Goal: Task Accomplishment & Management: Use online tool/utility

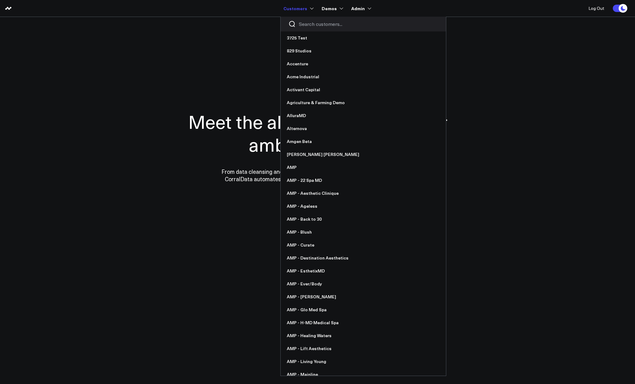
click at [309, 23] on input "Search customers input" at bounding box center [368, 24] width 139 height 7
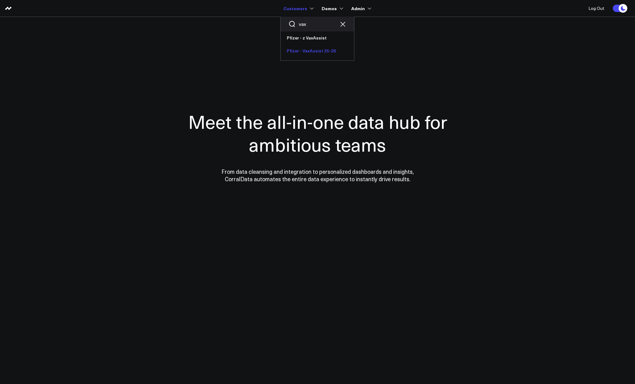
type input "vax"
click at [333, 55] on link "Pfizer - VaxAssist 25-26" at bounding box center [317, 50] width 73 height 13
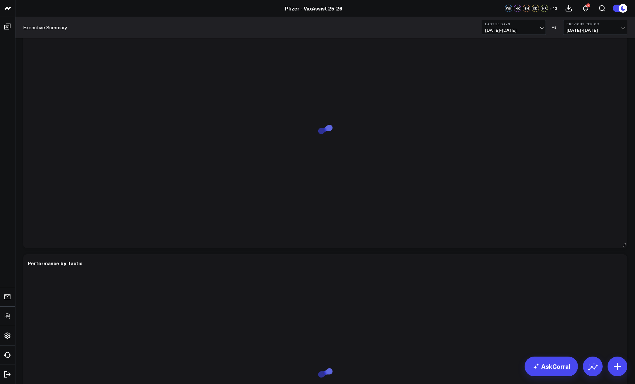
scroll to position [1206, 0]
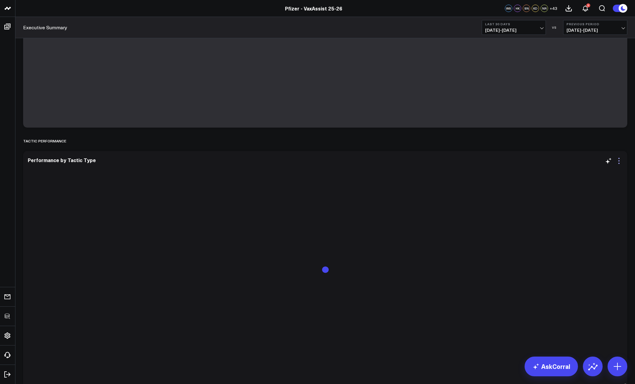
click at [618, 164] on icon at bounding box center [618, 160] width 7 height 7
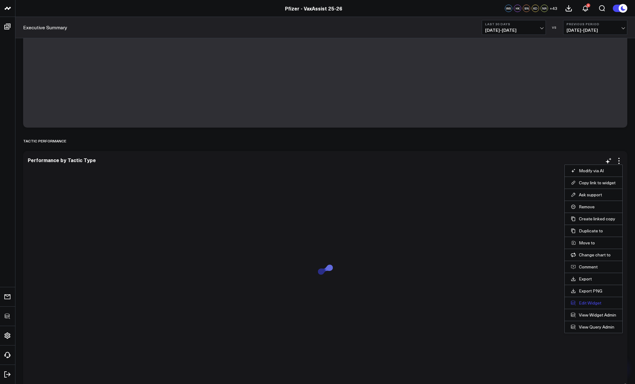
click at [586, 302] on button "Edit Widget" at bounding box center [593, 303] width 45 height 6
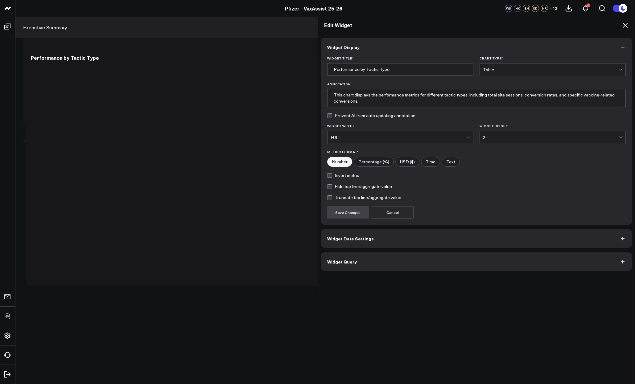
click at [626, 26] on icon at bounding box center [624, 25] width 7 height 7
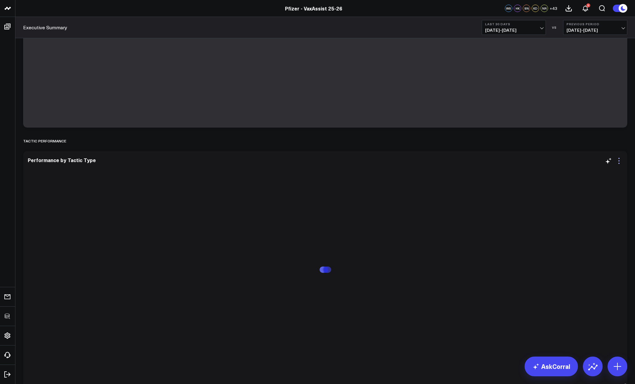
click at [617, 162] on icon at bounding box center [618, 160] width 7 height 7
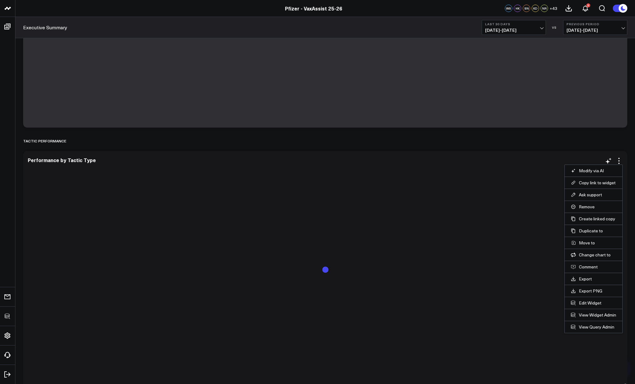
click at [585, 306] on li "Edit Widget" at bounding box center [593, 303] width 58 height 12
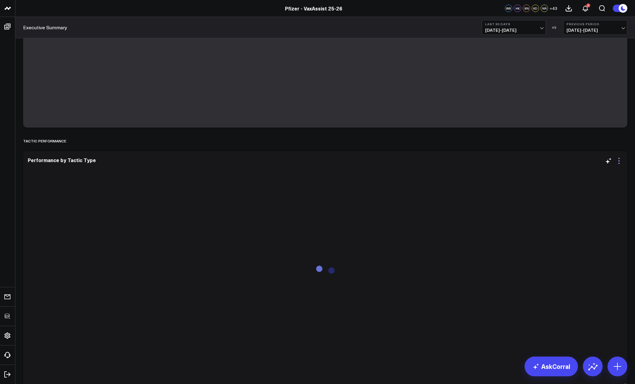
click at [619, 163] on icon at bounding box center [618, 163] width 1 height 1
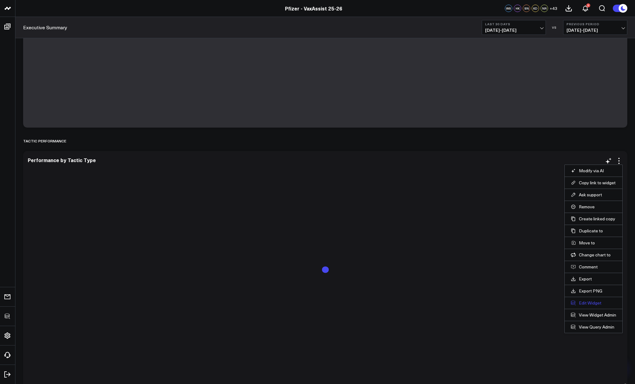
click at [586, 303] on button "Edit Widget" at bounding box center [593, 303] width 45 height 6
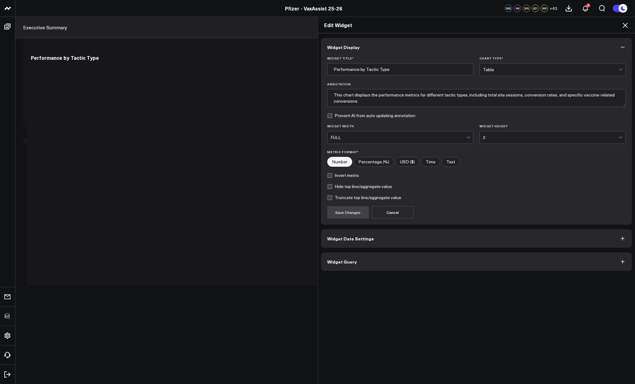
click at [409, 269] on button "Widget Query" at bounding box center [476, 261] width 311 height 18
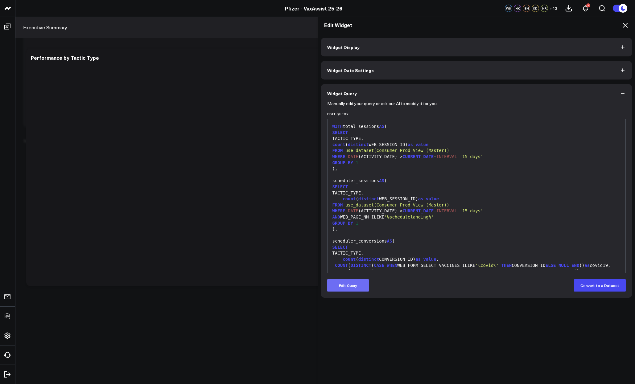
drag, startPoint x: 357, startPoint y: 289, endPoint x: 397, endPoint y: 247, distance: 57.8
click at [357, 289] on button "Edit Query" at bounding box center [348, 285] width 42 height 12
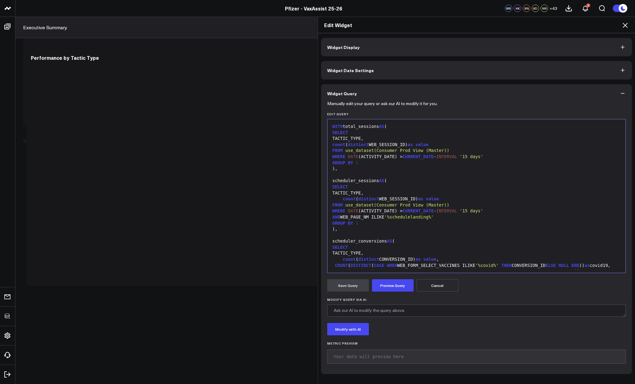
click at [404, 241] on div "scheduler_conversions AS (" at bounding box center [476, 241] width 292 height 6
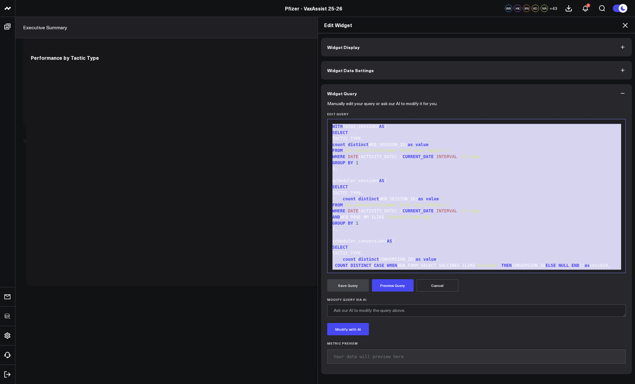
click at [626, 26] on icon at bounding box center [624, 25] width 5 height 5
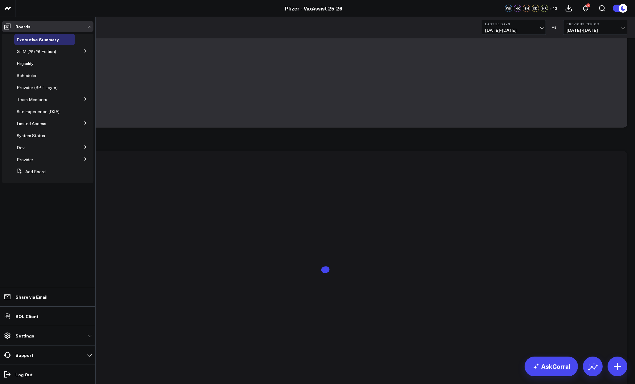
click at [84, 147] on icon at bounding box center [86, 147] width 4 height 4
click at [31, 195] on button "Add Board" at bounding box center [29, 193] width 31 height 11
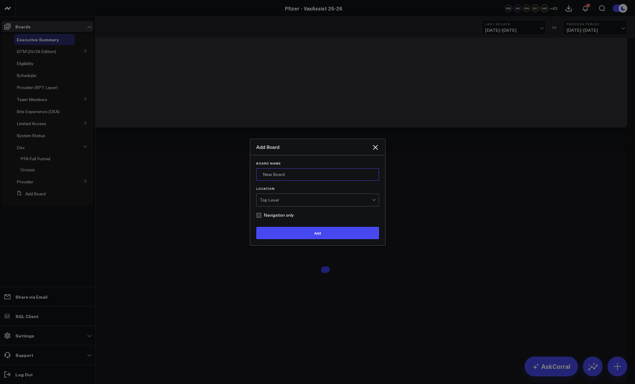
click at [327, 174] on input "Board Name" at bounding box center [317, 174] width 123 height 12
type input "Marketing Channel Mapping"
click at [343, 195] on div "Top Level" at bounding box center [316, 200] width 112 height 12
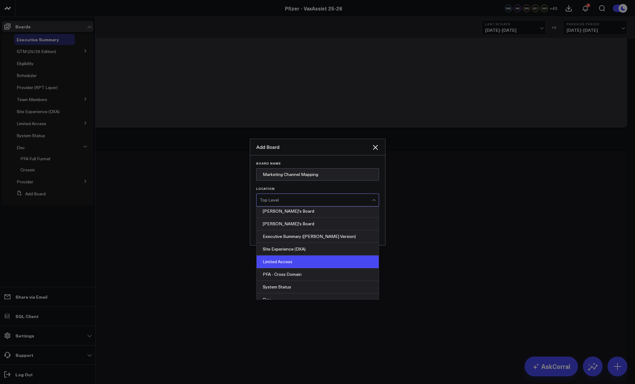
scroll to position [236, 0]
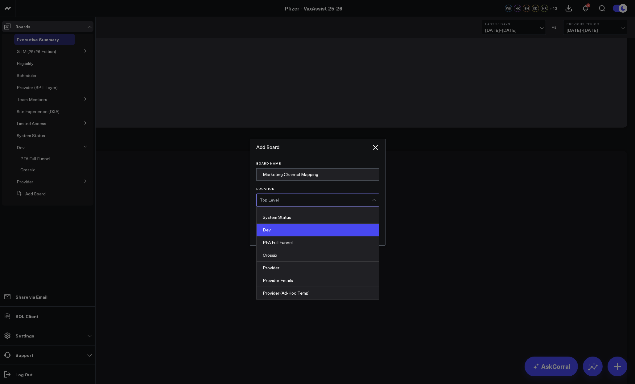
click at [283, 231] on div "Dev" at bounding box center [318, 230] width 122 height 13
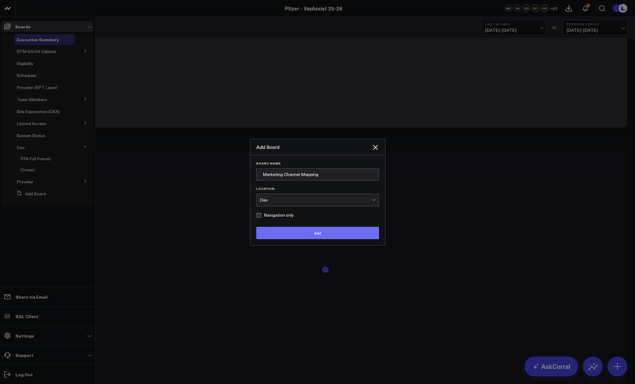
click at [291, 229] on button "Add" at bounding box center [317, 233] width 123 height 12
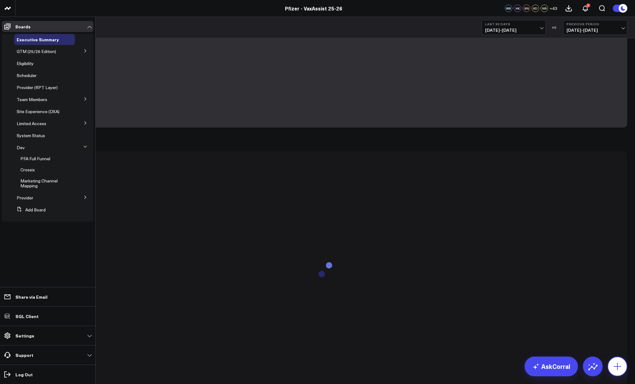
click at [621, 363] on icon at bounding box center [617, 367] width 10 height 10
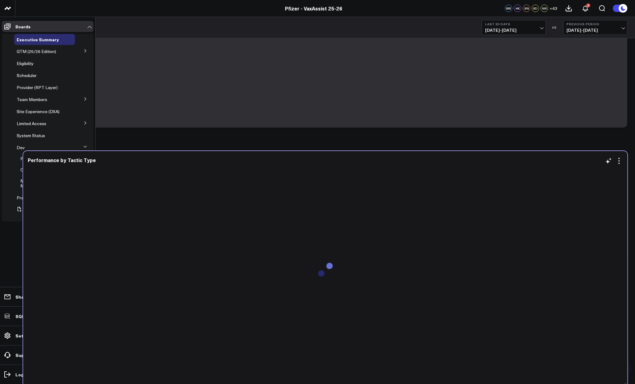
drag, startPoint x: 343, startPoint y: 284, endPoint x: 266, endPoint y: 263, distance: 79.4
click at [343, 284] on div at bounding box center [325, 274] width 595 height 215
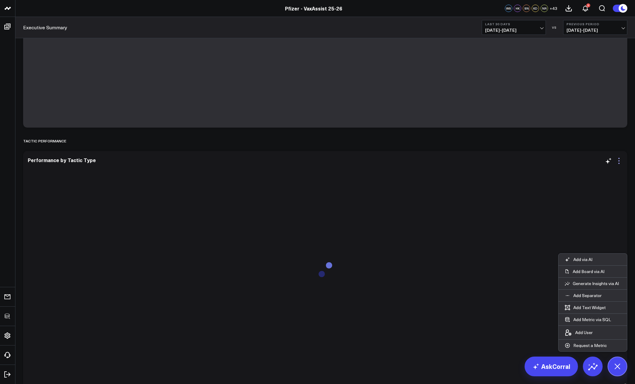
click at [617, 160] on icon at bounding box center [618, 160] width 7 height 7
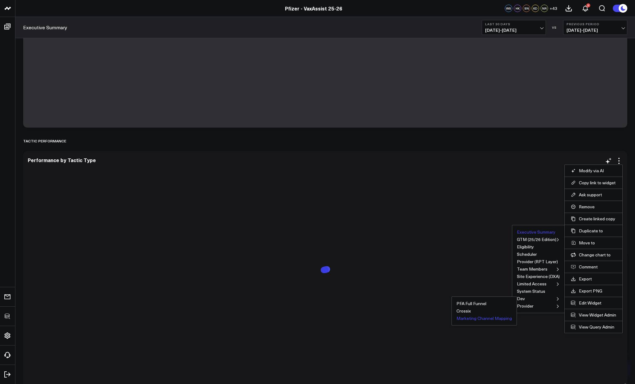
click at [480, 317] on button "Marketing Channel Mapping" at bounding box center [483, 318] width 55 height 4
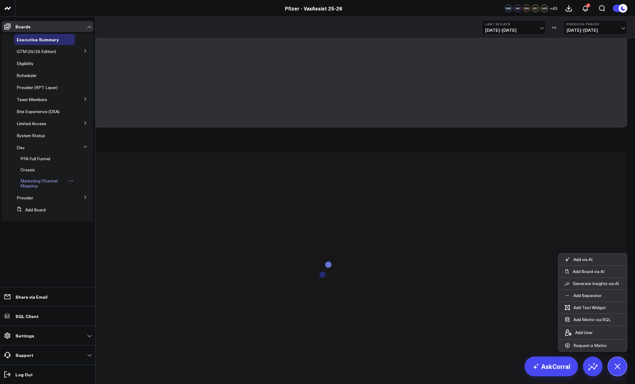
click at [28, 185] on span "Marketing Channel Mapping" at bounding box center [38, 183] width 37 height 11
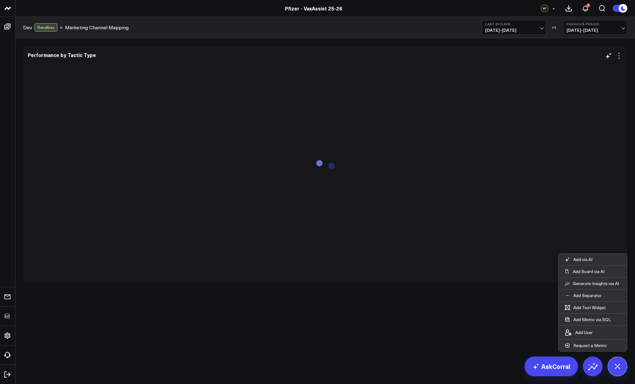
click at [618, 57] on icon at bounding box center [618, 55] width 7 height 7
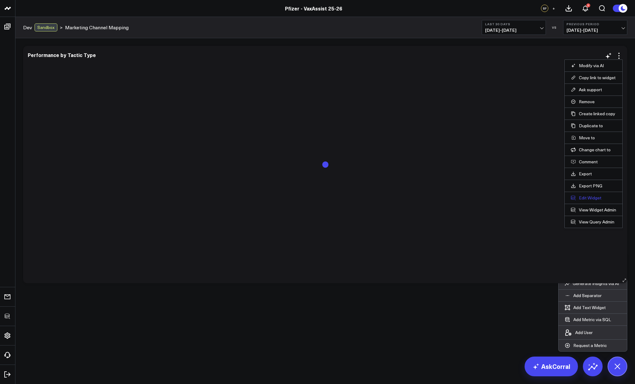
click at [586, 196] on button "Edit Widget" at bounding box center [593, 198] width 45 height 6
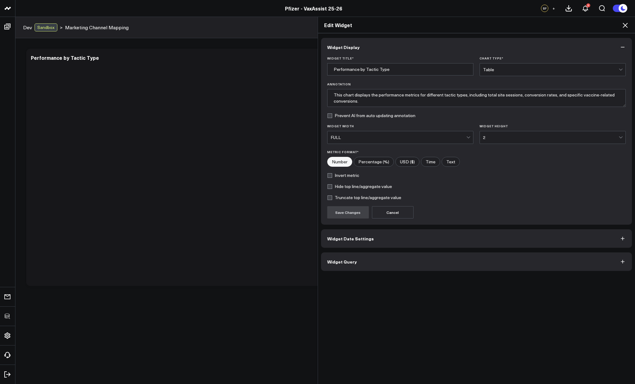
click at [394, 269] on button "Widget Query" at bounding box center [476, 261] width 311 height 18
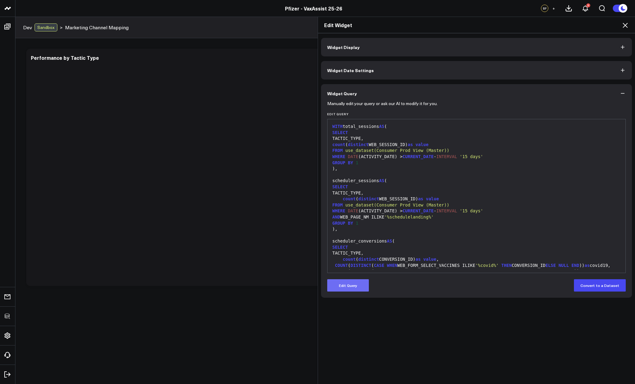
click at [362, 279] on button "Edit Query" at bounding box center [348, 285] width 42 height 12
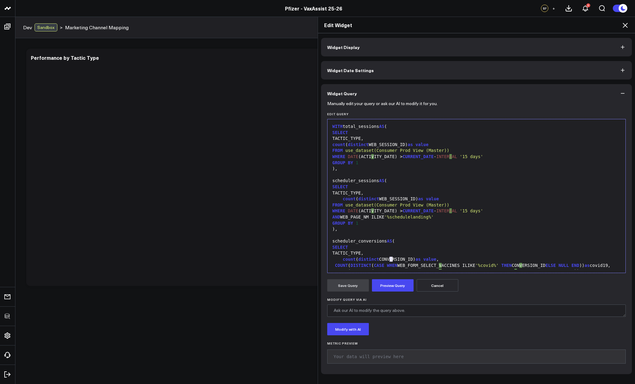
click at [388, 257] on div "count ( distinct CONVERSION_ID) as value ," at bounding box center [476, 260] width 292 height 6
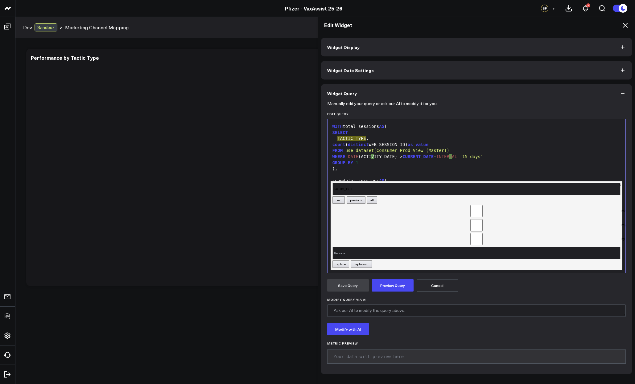
type input "TACTIC_TYPE"
click at [415, 248] on input "Replace" at bounding box center [476, 253] width 288 height 12
type input "M"
type input "LAST_TOUCH_CHANNEL_NAME"
click at [368, 261] on button "replace all" at bounding box center [361, 264] width 21 height 7
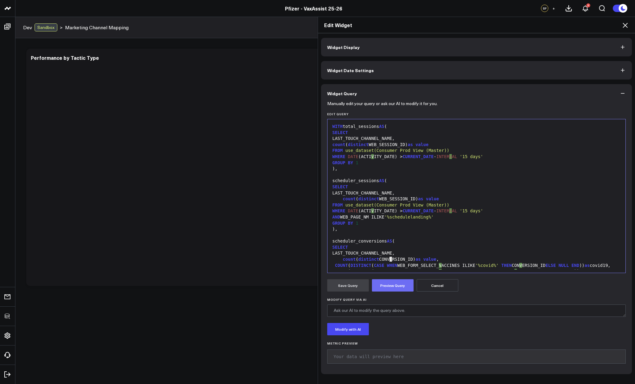
click at [388, 284] on button "Preview Query" at bounding box center [393, 285] width 42 height 12
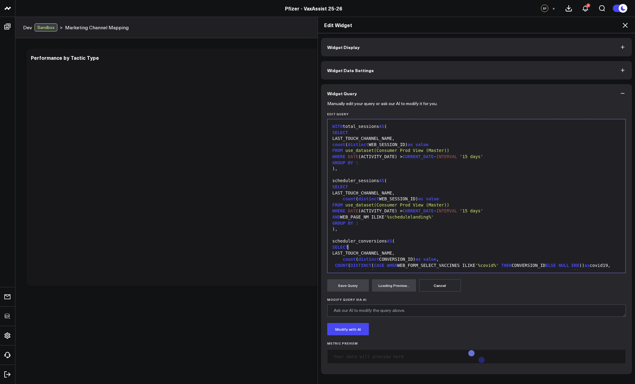
click at [363, 249] on div "SELECT" at bounding box center [476, 247] width 292 height 6
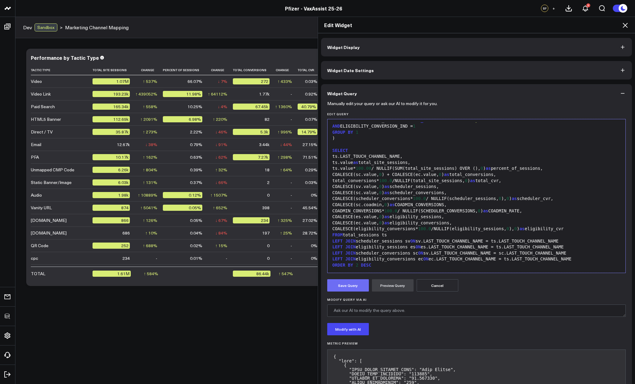
click at [362, 286] on button "Save Query" at bounding box center [348, 285] width 42 height 12
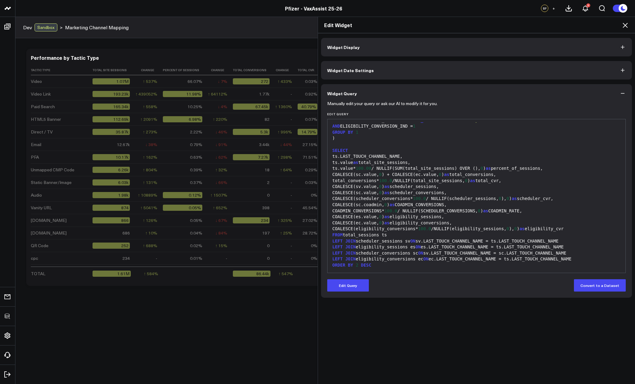
click at [626, 24] on icon at bounding box center [624, 25] width 7 height 7
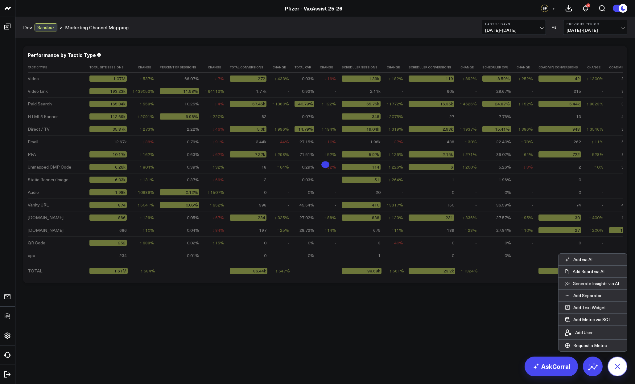
click at [622, 363] on button at bounding box center [617, 367] width 20 height 20
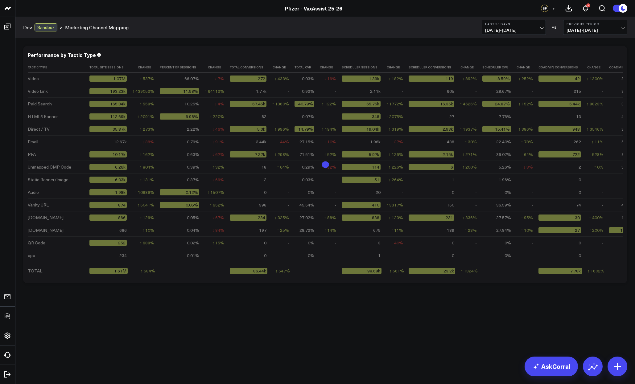
click at [539, 308] on div "Modify via AI Copy link to widget Ask support Remove Create linked copy Executi…" at bounding box center [324, 180] width 619 height 285
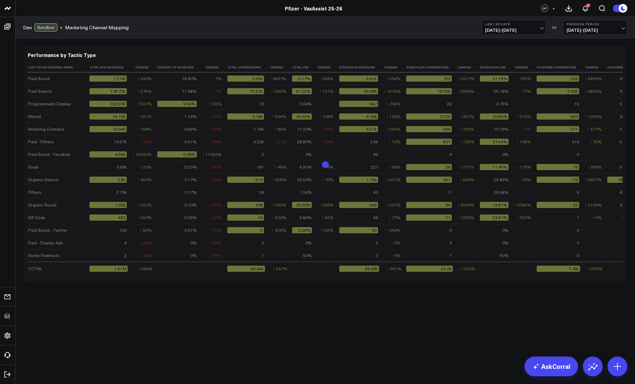
click at [502, 28] on span "08/20/25 - 09/18/25" at bounding box center [513, 30] width 57 height 5
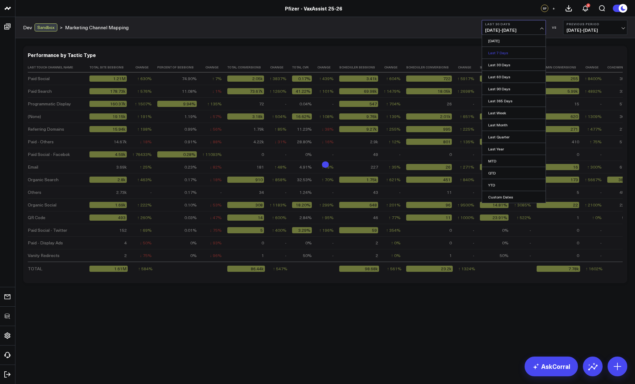
click at [508, 52] on link "Last 7 Days" at bounding box center [514, 53] width 64 height 12
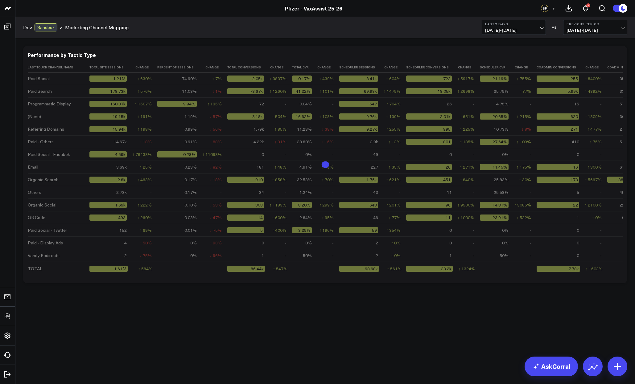
click at [209, 337] on body "3725 Test 829 Studios Accenture Acme Industrial Activant Capital Agriculture & …" at bounding box center [317, 192] width 635 height 384
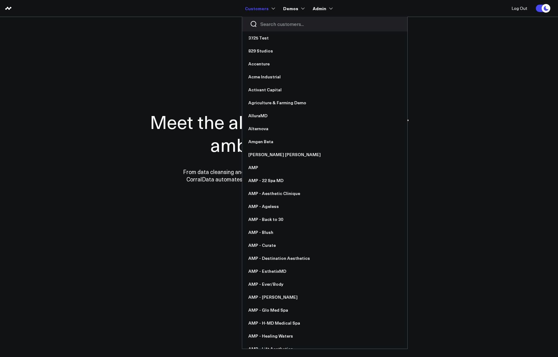
click at [267, 23] on input "Search customers input" at bounding box center [330, 24] width 139 height 7
click at [267, 20] on div at bounding box center [324, 24] width 165 height 15
click at [268, 22] on input "Search customers input" at bounding box center [330, 24] width 139 height 7
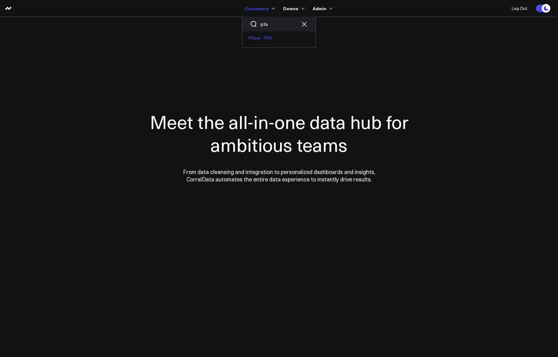
type input "pfa"
click at [269, 37] on link "Pfizer - PFA" at bounding box center [278, 37] width 73 height 13
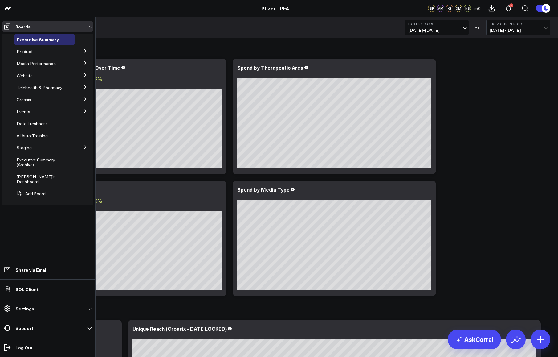
click at [87, 48] on button at bounding box center [85, 50] width 16 height 9
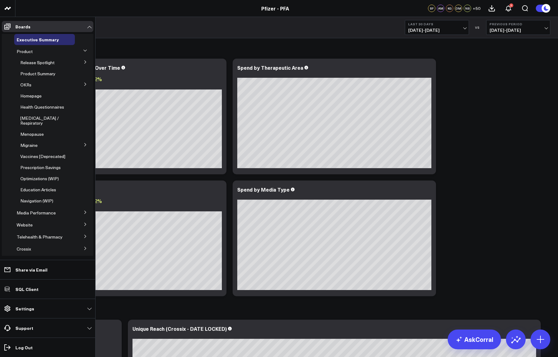
click at [84, 63] on icon at bounding box center [86, 62] width 4 height 4
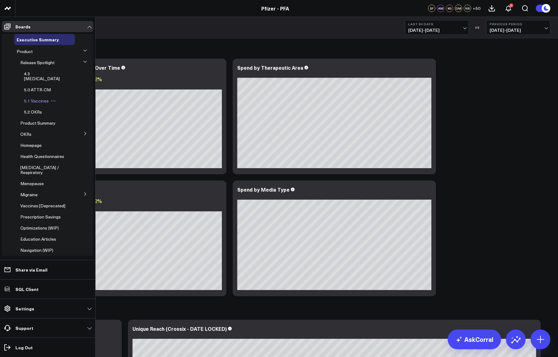
click at [37, 98] on span "5.1 Vaccines" at bounding box center [36, 101] width 25 height 6
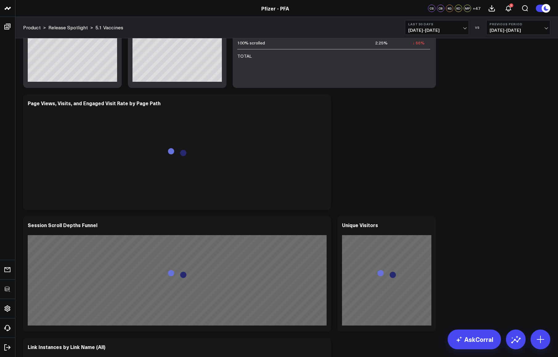
scroll to position [613, 0]
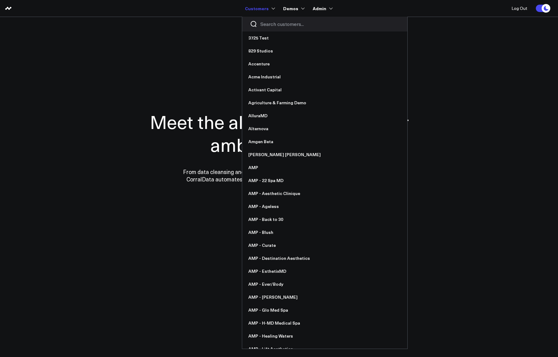
click at [267, 18] on div at bounding box center [324, 24] width 165 height 15
click at [270, 22] on input "Search customers input" at bounding box center [330, 24] width 139 height 7
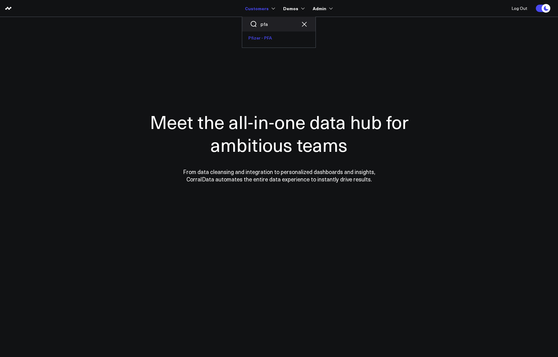
type input "pfa"
click at [260, 42] on link "Pfizer - PFA" at bounding box center [278, 37] width 73 height 13
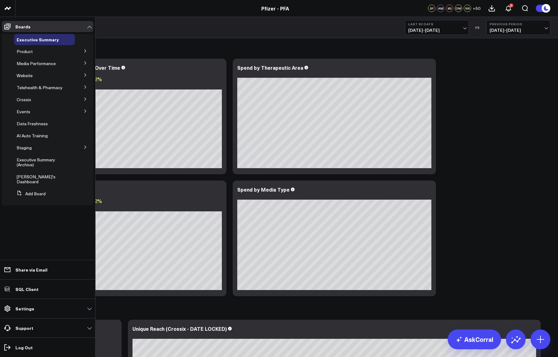
click at [84, 52] on icon at bounding box center [86, 51] width 4 height 4
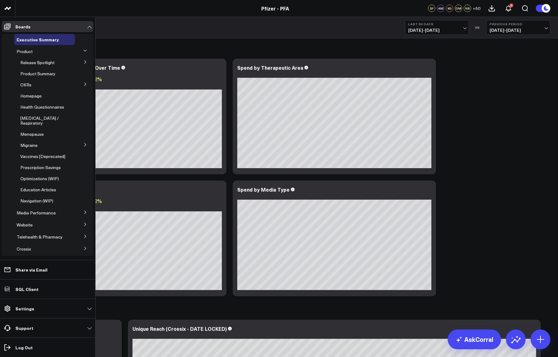
click at [84, 64] on icon at bounding box center [86, 62] width 4 height 4
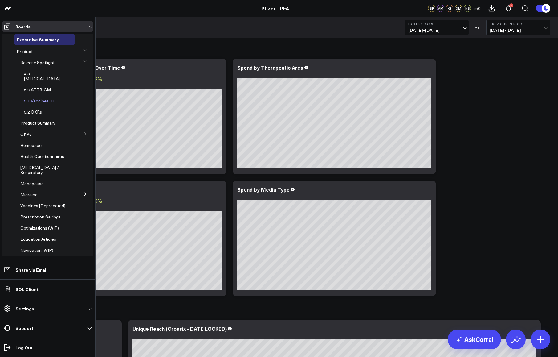
click at [38, 98] on span "5.1 Vaccines" at bounding box center [36, 101] width 25 height 6
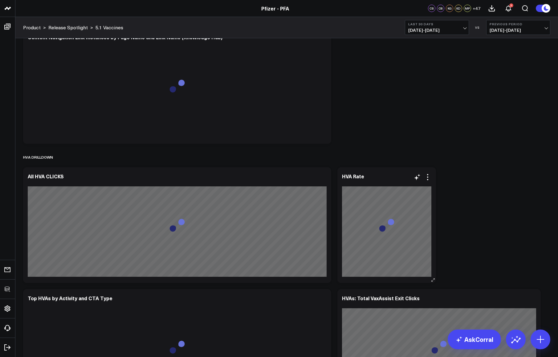
scroll to position [1325, 0]
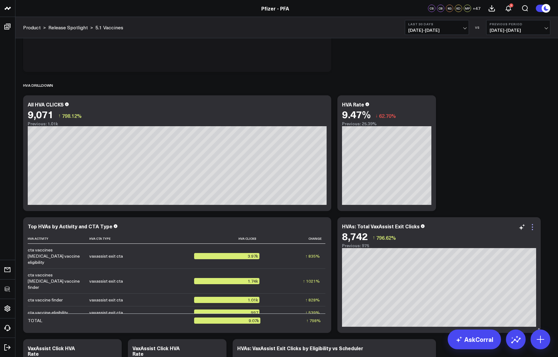
click at [533, 223] on icon at bounding box center [532, 226] width 7 height 7
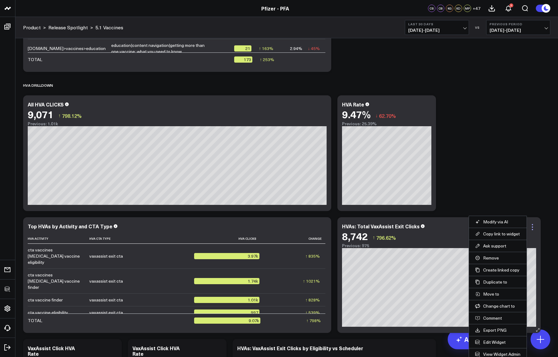
scroll to position [1348, 0]
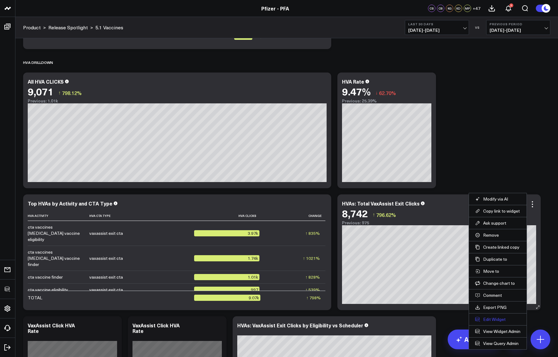
click at [486, 318] on button "Edit Widget" at bounding box center [497, 319] width 45 height 6
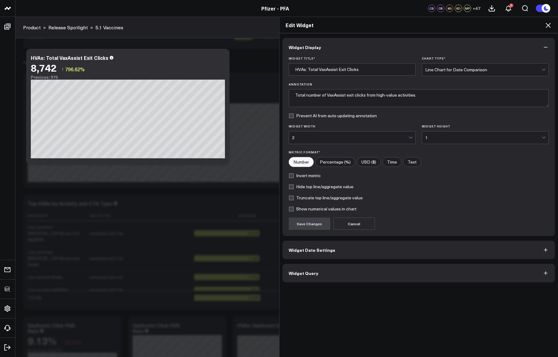
click at [334, 266] on button "Widget Query" at bounding box center [419, 273] width 273 height 18
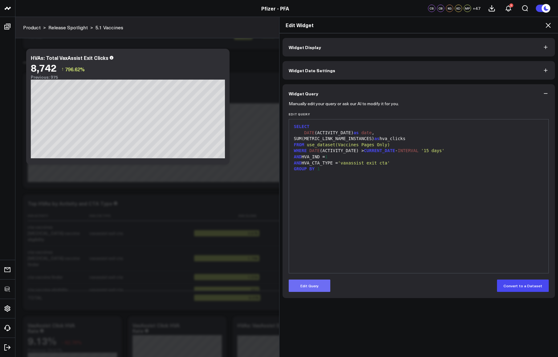
click at [310, 287] on button "Edit Query" at bounding box center [310, 285] width 42 height 12
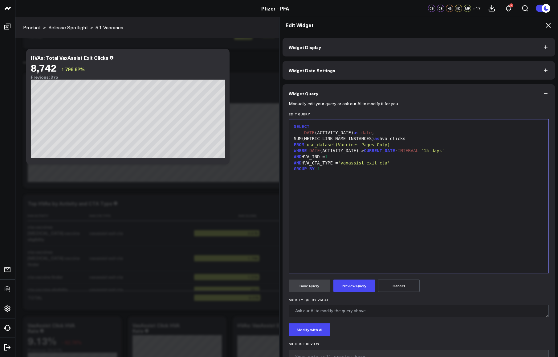
click at [362, 236] on div "SELECT DATE (ACTIVITY_DATE) as date , SUM(METRIC_LINK_NAME_INSTANCES) as hva_cl…" at bounding box center [419, 195] width 254 height 147
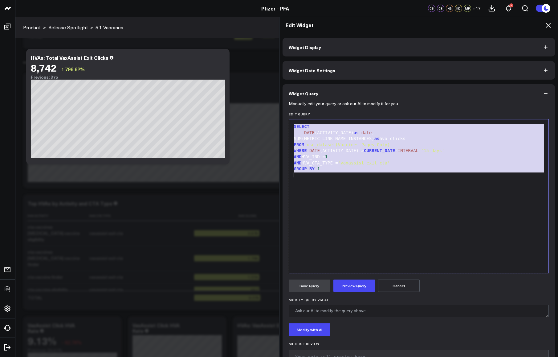
copy div "SELECT DATE (ACTIVITY_DATE) as date , SUM(METRIC_LINK_NAME_INSTANCES) as hva_cl…"
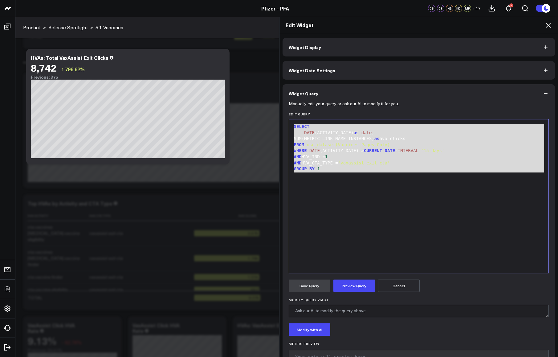
click at [551, 27] on icon at bounding box center [548, 25] width 7 height 7
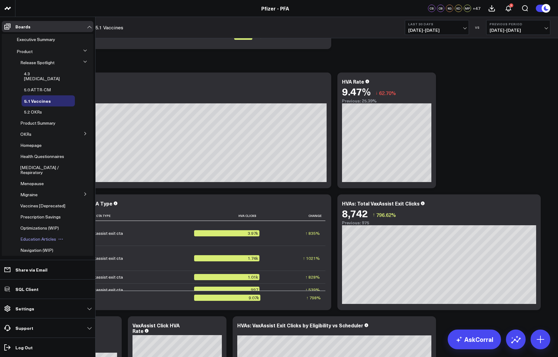
click at [37, 242] on span "Education Articles" at bounding box center [38, 239] width 36 height 6
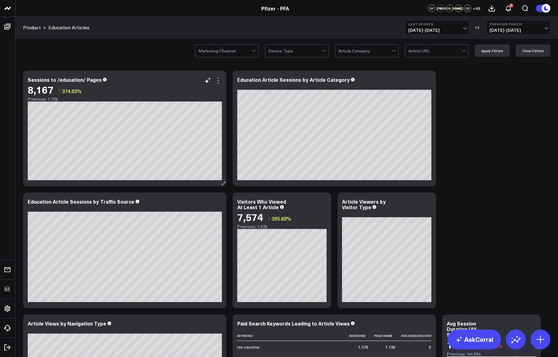
click at [220, 81] on icon at bounding box center [218, 80] width 7 height 7
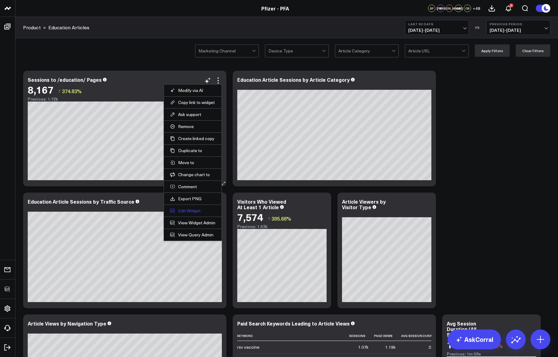
click at [188, 209] on button "Edit Widget" at bounding box center [192, 211] width 45 height 6
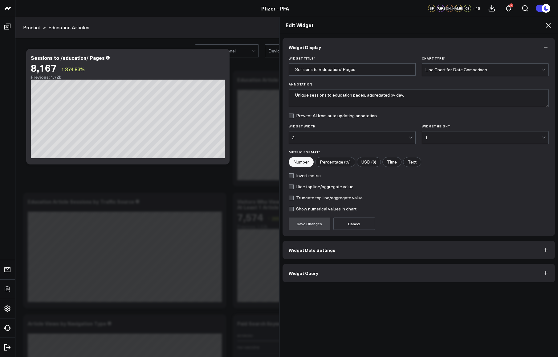
click at [336, 273] on button "Widget Query" at bounding box center [419, 273] width 273 height 18
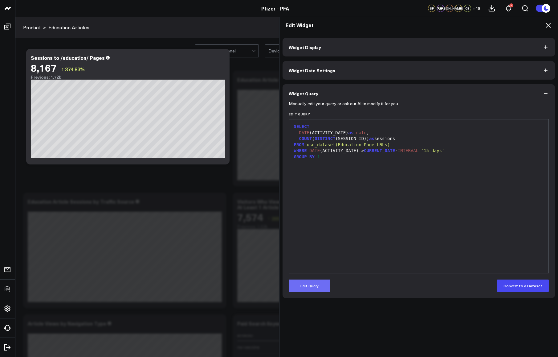
click at [315, 288] on button "Edit Query" at bounding box center [310, 285] width 42 height 12
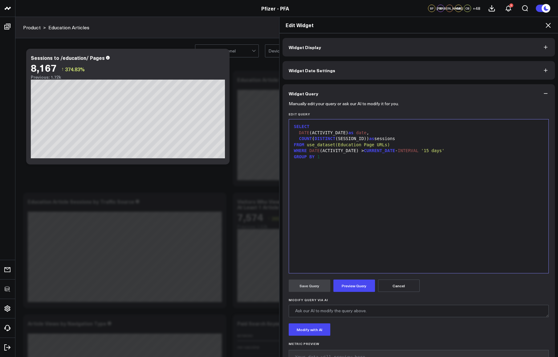
click at [371, 175] on div "SELECT DATE (ACTIVITY_DATE) as date , COUNT ( DISTINCT (SESSION_ID)) as session…" at bounding box center [419, 195] width 254 height 147
click at [548, 26] on icon at bounding box center [548, 25] width 7 height 7
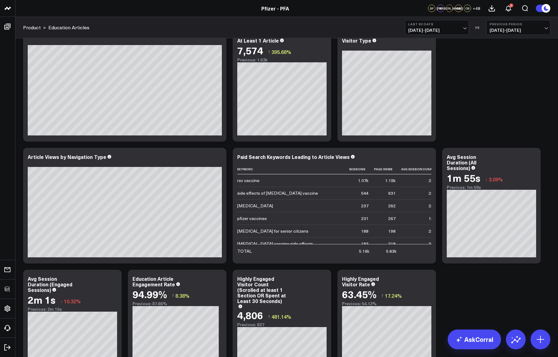
scroll to position [110, 0]
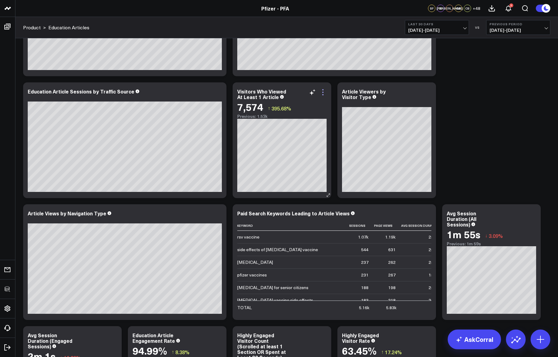
click at [326, 94] on icon at bounding box center [322, 91] width 7 height 7
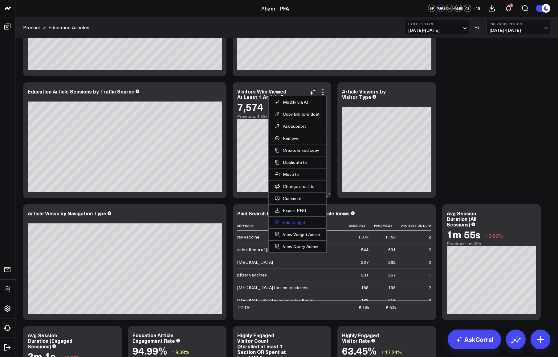
click at [293, 221] on button "Edit Widget" at bounding box center [297, 223] width 45 height 6
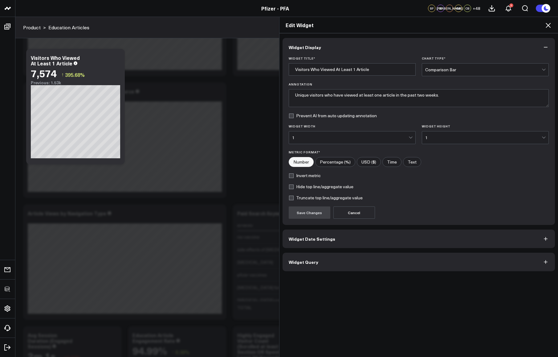
click at [322, 260] on button "Widget Query" at bounding box center [419, 261] width 273 height 18
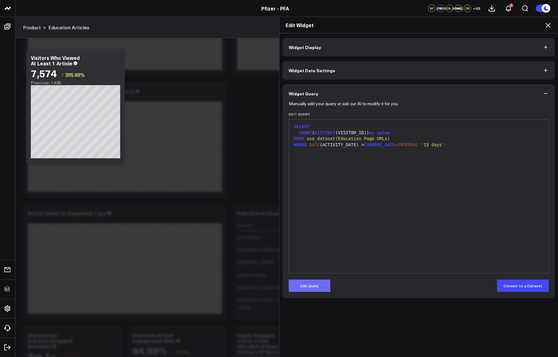
click at [314, 285] on button "Edit Query" at bounding box center [310, 285] width 42 height 12
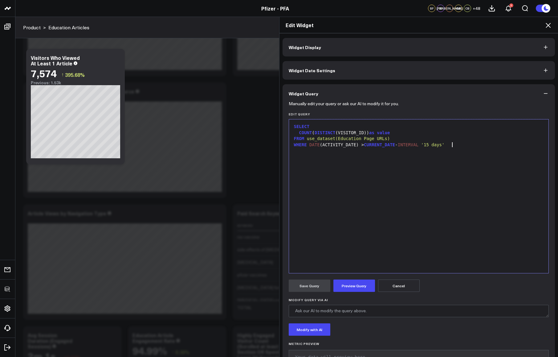
click at [398, 197] on div "SELECT COUNT ( DISTINCT (VISITOR_ID)) as value FROM use_dataset(Education Page …" at bounding box center [419, 195] width 254 height 147
click at [549, 27] on icon at bounding box center [548, 25] width 7 height 7
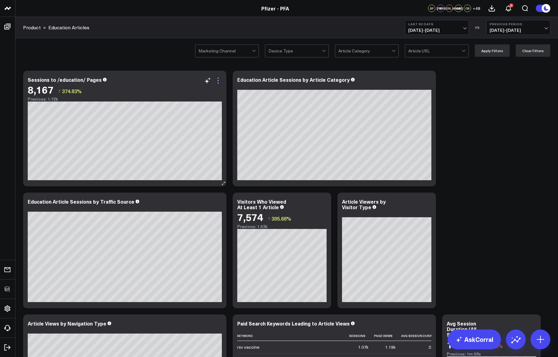
click at [217, 79] on icon at bounding box center [218, 80] width 7 height 7
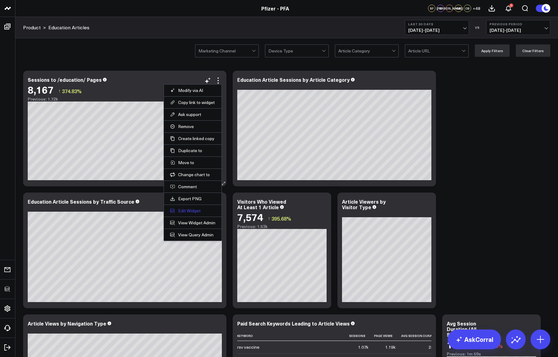
click at [186, 212] on button "Edit Widget" at bounding box center [192, 211] width 45 height 6
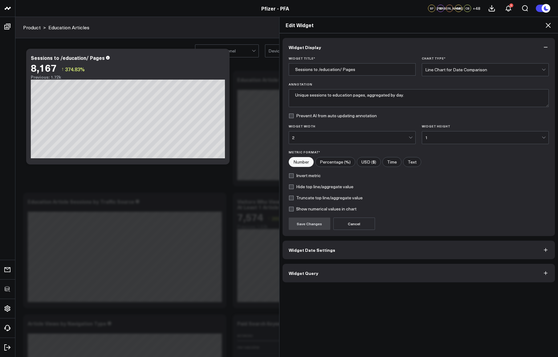
click at [310, 282] on button "Widget Query" at bounding box center [419, 273] width 273 height 18
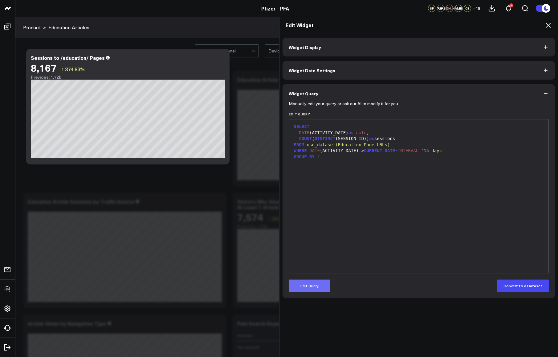
click at [305, 291] on button "Edit Query" at bounding box center [310, 285] width 42 height 12
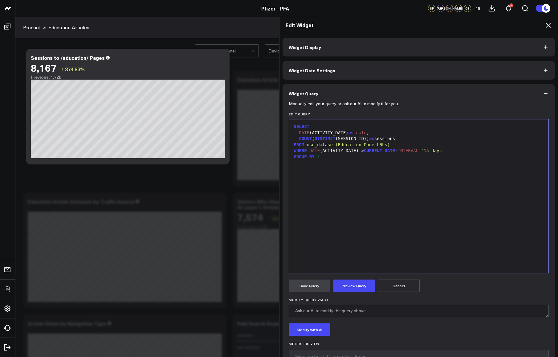
click at [354, 231] on div "SELECT DATE (ACTIVITY_DATE) as date , COUNT ( DISTINCT (SESSION_ID)) as session…" at bounding box center [419, 195] width 254 height 147
copy div "SELECT DATE (ACTIVITY_DATE) as date , COUNT ( DISTINCT (SESSION_ID)) as session…"
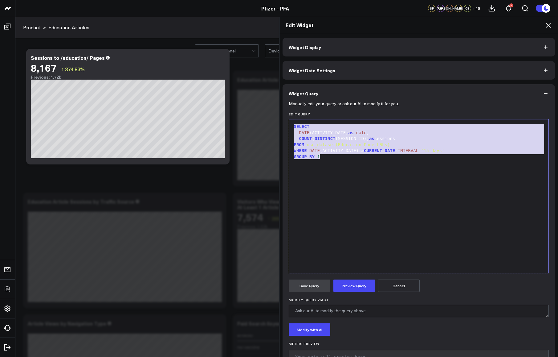
click at [547, 22] on icon at bounding box center [548, 25] width 7 height 7
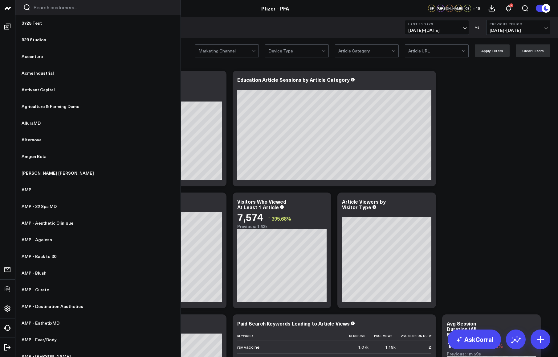
click at [42, 8] on input "Search customers input" at bounding box center [103, 7] width 139 height 7
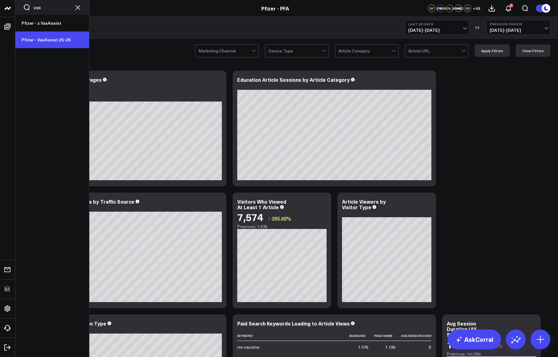
type input "vax"
click at [51, 40] on link "Pfizer - VaxAssist 25-26" at bounding box center [52, 39] width 74 height 17
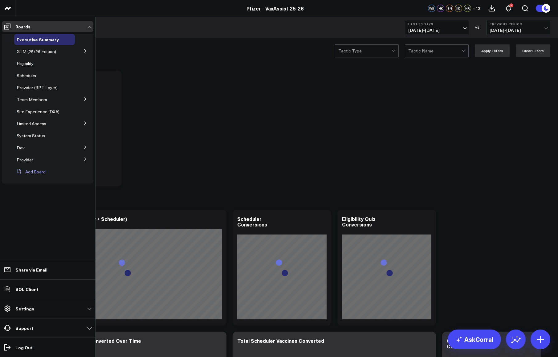
click at [28, 173] on button "Add Board" at bounding box center [29, 171] width 31 height 11
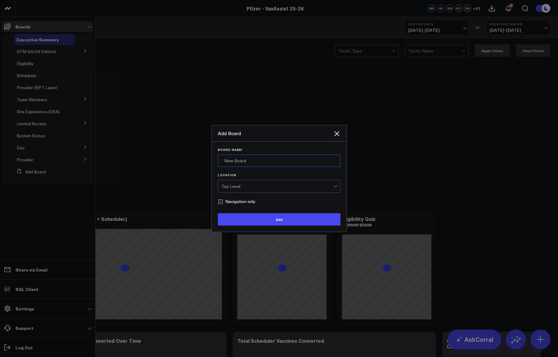
click at [257, 161] on input "Board Name" at bounding box center [279, 160] width 123 height 12
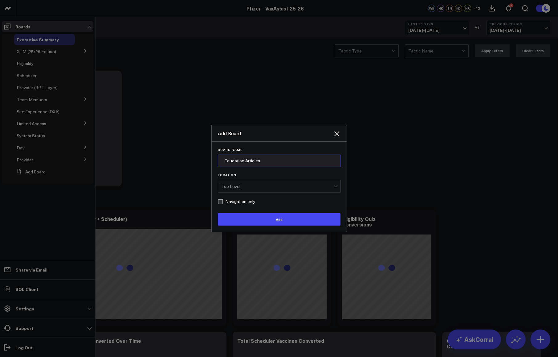
click at [224, 162] on input "Education Articles" at bounding box center [279, 160] width 123 height 12
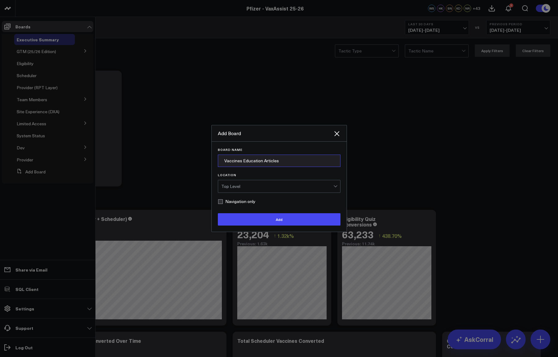
type input "Vaccines Education Articles"
click at [244, 184] on div "Top Level" at bounding box center [277, 186] width 112 height 5
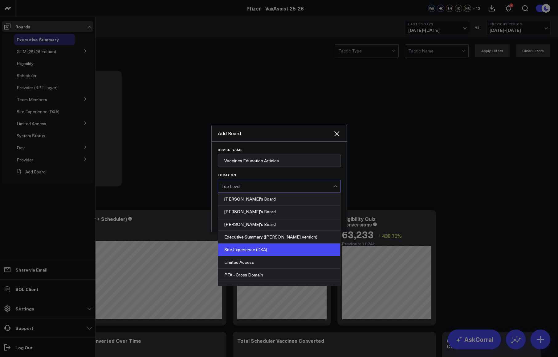
scroll to position [184, 0]
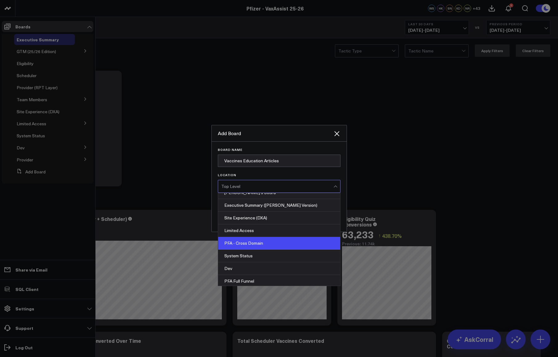
click at [258, 240] on div "PFA - Cross Domain" at bounding box center [279, 243] width 122 height 13
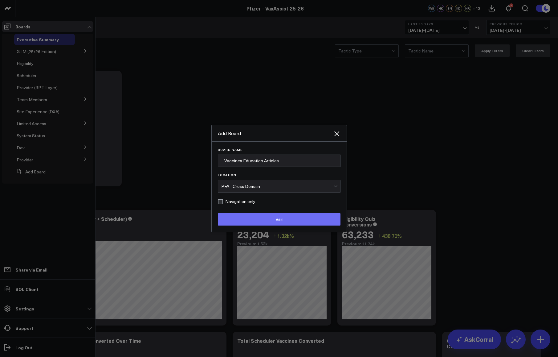
click at [256, 217] on button "Add" at bounding box center [279, 219] width 123 height 12
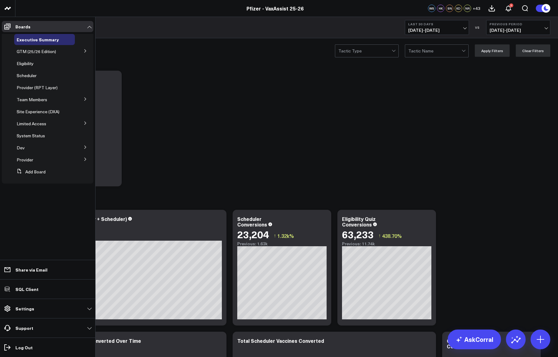
click at [85, 124] on icon at bounding box center [86, 123] width 4 height 4
click at [84, 134] on icon at bounding box center [86, 134] width 4 height 4
click at [42, 144] on span "Vaccines Education Articles" at bounding box center [43, 148] width 39 height 11
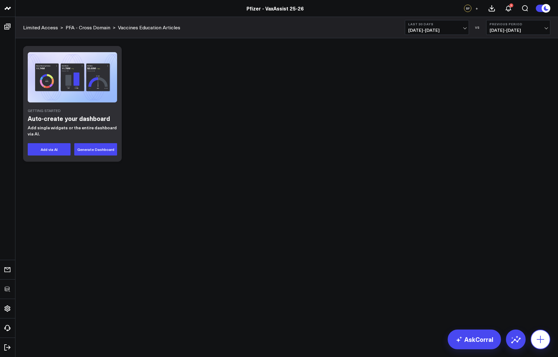
click at [539, 336] on icon at bounding box center [541, 339] width 10 height 10
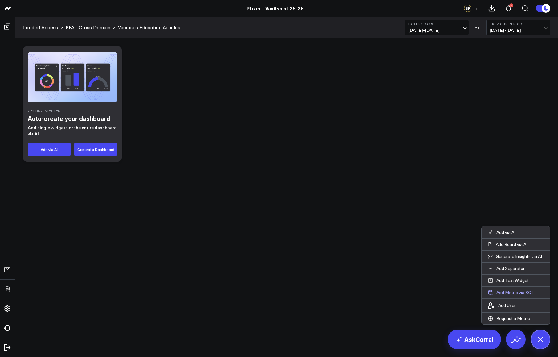
click at [510, 292] on button "Add Metric via SQL" at bounding box center [511, 292] width 59 height 12
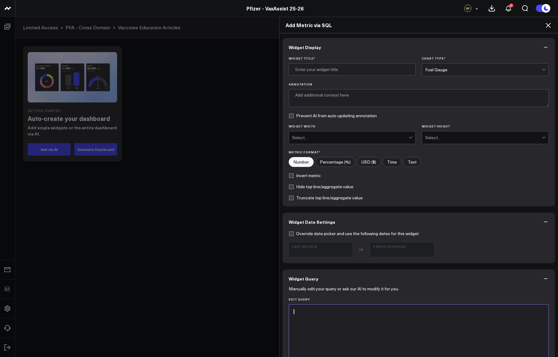
click at [398, 312] on div at bounding box center [419, 312] width 254 height 6
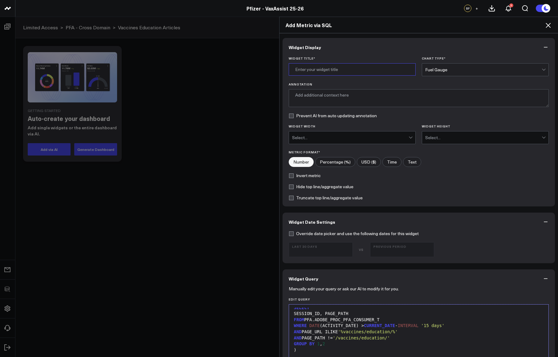
click at [328, 70] on input "Widget Title *" at bounding box center [352, 69] width 127 height 12
type input "A"
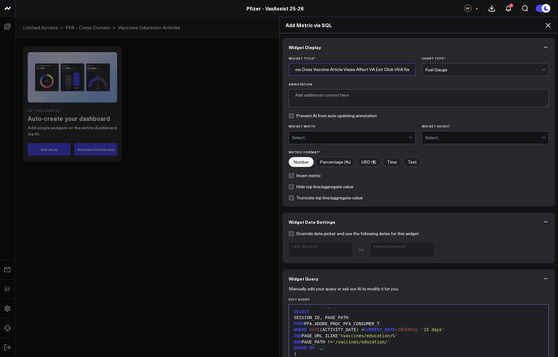
scroll to position [0, 7]
type input "How Does Vaccine Article Views Affect VA Exit Click HVA Rate?"
click at [443, 67] on div "Fuel Gauge" at bounding box center [483, 69] width 117 height 5
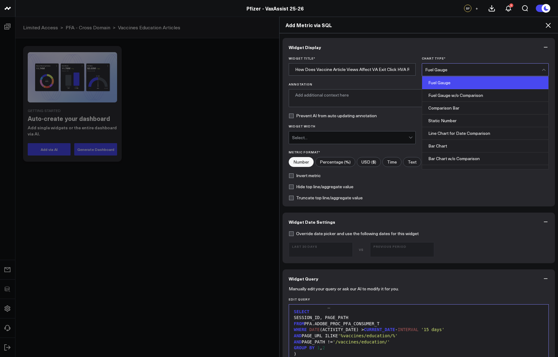
scroll to position [248, 0]
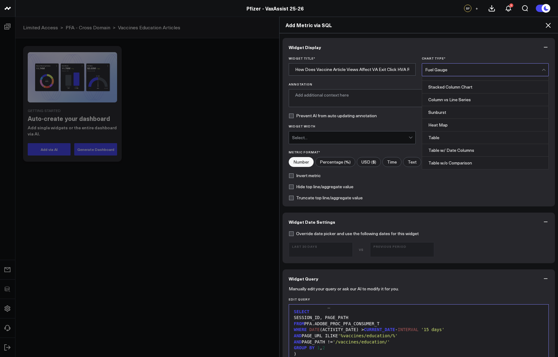
click at [450, 137] on div "Table" at bounding box center [485, 137] width 126 height 13
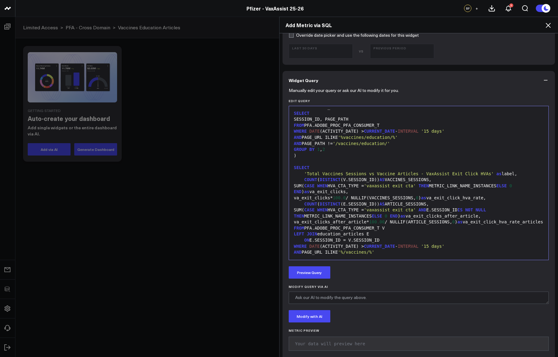
scroll to position [225, 0]
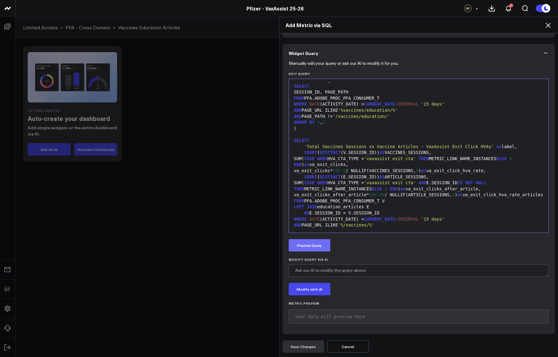
click at [320, 249] on button "Preview Query" at bounding box center [310, 245] width 42 height 12
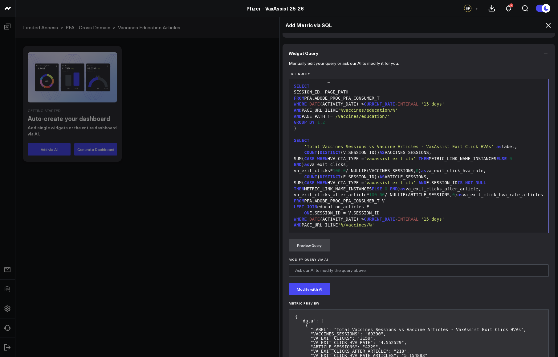
scroll to position [277, 0]
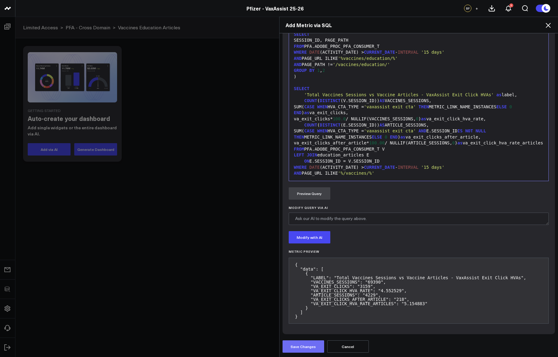
click at [309, 346] on button "Save Changes" at bounding box center [304, 346] width 42 height 12
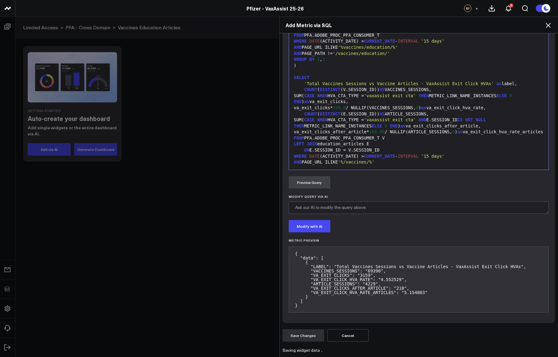
scroll to position [0, 0]
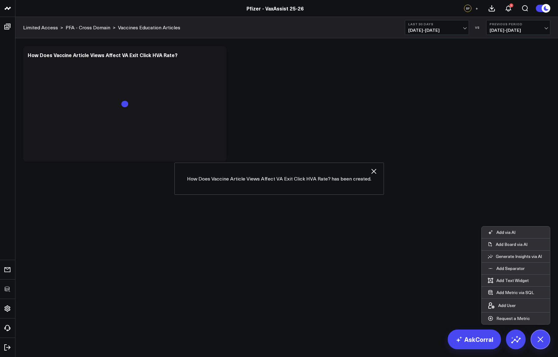
click at [265, 258] on body "3725 Test 829 Studios Accenture Acme Industrial Activant Capital Agriculture & …" at bounding box center [279, 178] width 558 height 357
drag, startPoint x: 223, startPoint y: 156, endPoint x: 363, endPoint y: 154, distance: 140.9
click at [363, 154] on div "Modify via AI Copy link to widget Ask support Remove Create linked copy Executi…" at bounding box center [287, 104] width 534 height 122
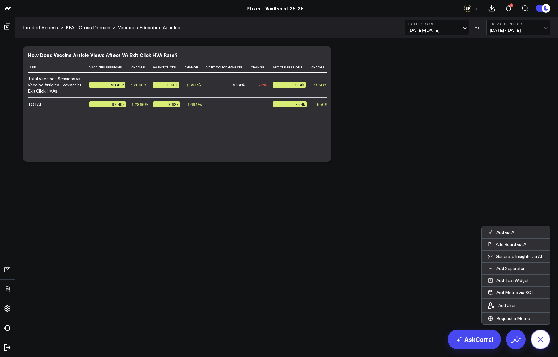
click at [542, 333] on button at bounding box center [541, 339] width 20 height 20
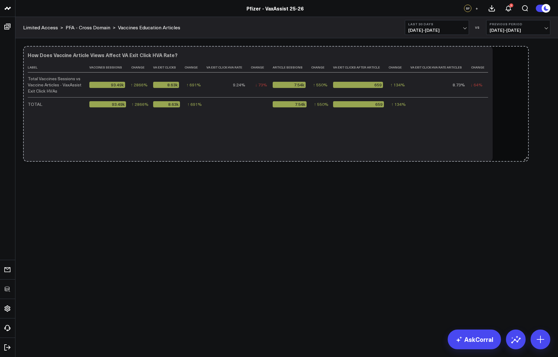
drag, startPoint x: 327, startPoint y: 158, endPoint x: 525, endPoint y: 151, distance: 197.7
click at [525, 151] on div "Modify via AI Copy link to widget Ask support Remove Create linked copy Executi…" at bounding box center [287, 104] width 534 height 122
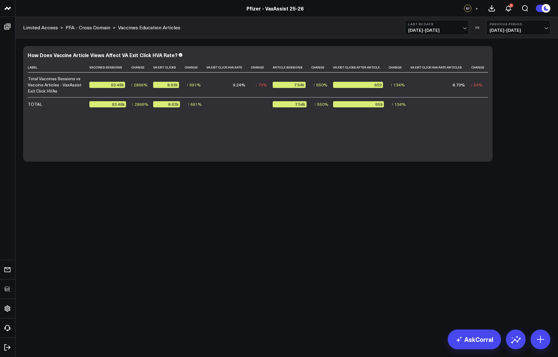
click at [477, 195] on div "Modify via AI Copy link to widget Ask support Remove Create linked copy Executi…" at bounding box center [286, 119] width 543 height 163
click at [428, 25] on b "Last 30 Days" at bounding box center [436, 24] width 57 height 4
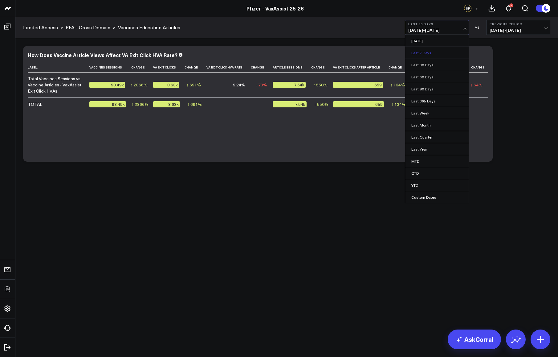
click at [434, 55] on link "Last 7 Days" at bounding box center [437, 53] width 64 height 12
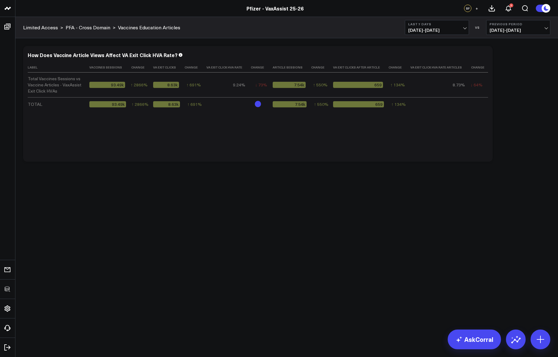
click at [510, 94] on div "Modify via AI Copy link to widget Ask support Remove Create linked copy Executi…" at bounding box center [287, 104] width 534 height 122
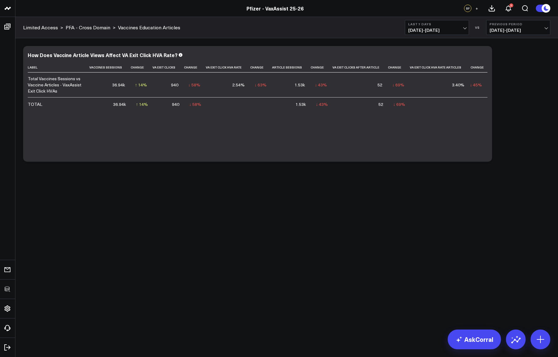
click at [184, 243] on body "3725 Test 829 Studios Accenture Acme Industrial Activant Capital Agriculture & …" at bounding box center [279, 178] width 558 height 357
click at [348, 184] on div "Modify via AI Copy link to widget Ask support Remove Create linked copy Executi…" at bounding box center [286, 119] width 543 height 163
click at [426, 26] on b "Last 7 Days" at bounding box center [436, 24] width 57 height 4
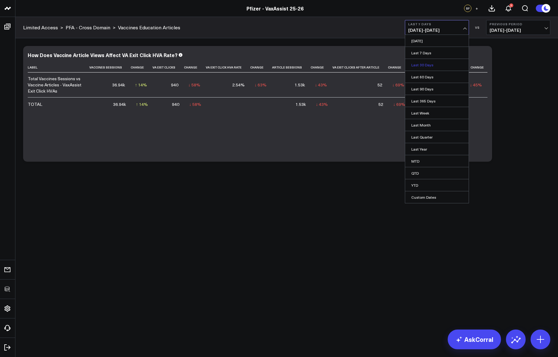
click at [431, 65] on link "Last 30 Days" at bounding box center [437, 65] width 64 height 12
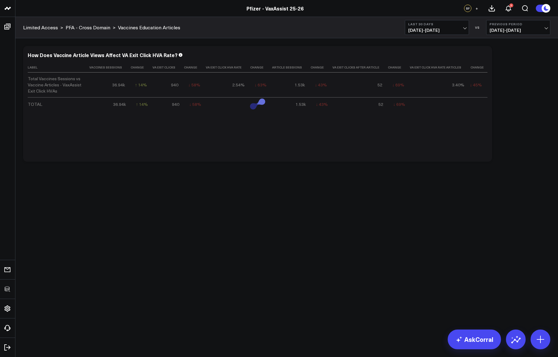
click at [524, 112] on div "Modify via AI Copy link to widget Ask support Remove Create linked copy Executi…" at bounding box center [287, 104] width 534 height 122
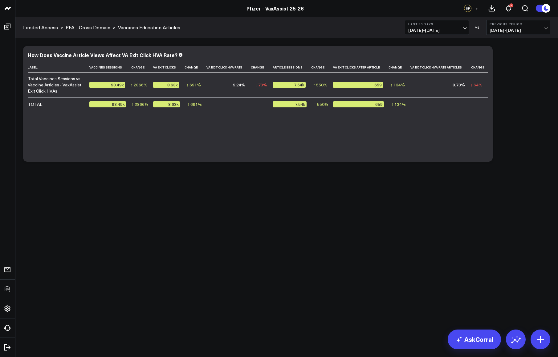
click at [437, 31] on span "[DATE] - [DATE]" at bounding box center [436, 30] width 57 height 5
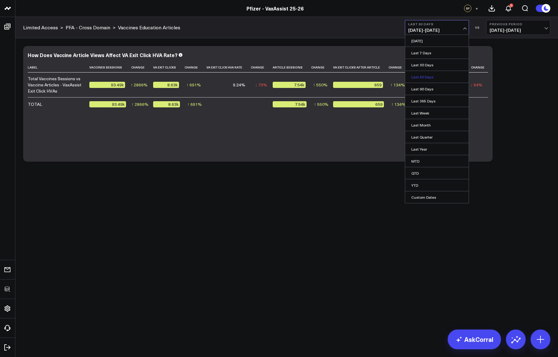
click at [426, 78] on link "Last 60 Days" at bounding box center [437, 77] width 64 height 12
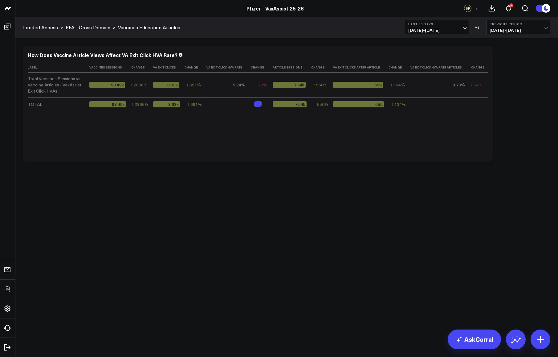
click at [528, 97] on div "Modify via AI Copy link to widget Ask support Remove Create linked copy Executi…" at bounding box center [287, 104] width 534 height 122
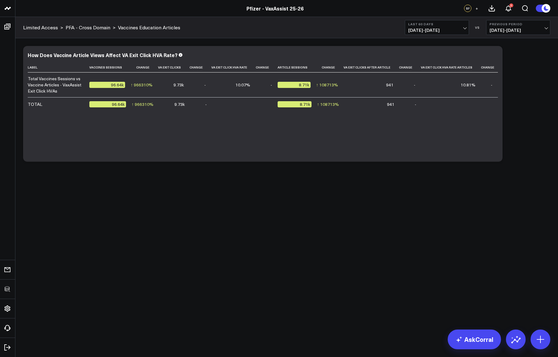
click at [528, 98] on div "Modify via AI Copy link to widget Ask support Remove Create linked copy Executi…" at bounding box center [287, 104] width 534 height 122
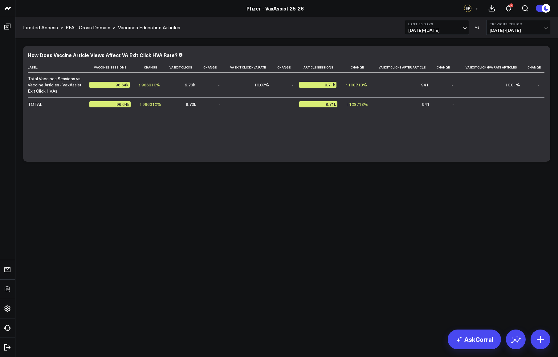
click at [475, 6] on button "+" at bounding box center [476, 8] width 7 height 7
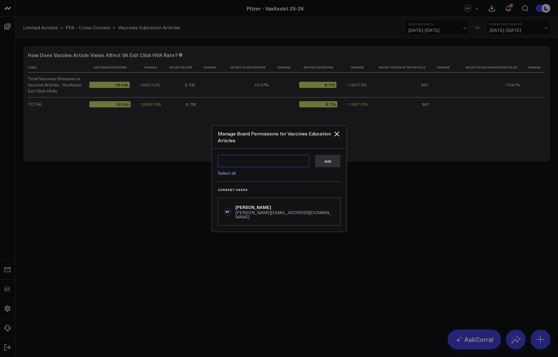
click at [269, 162] on textarea at bounding box center [263, 161] width 91 height 12
type textarea "w"
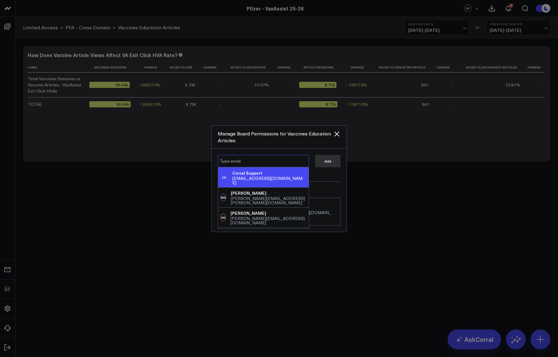
type textarea "2"
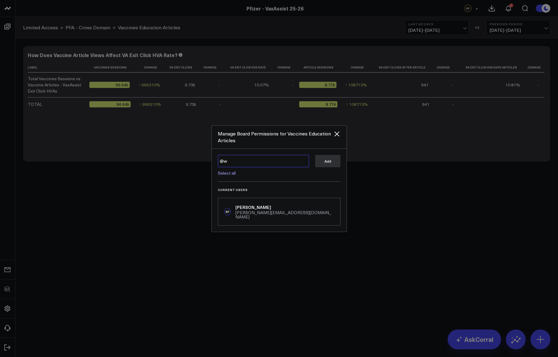
type textarea "@"
type textarea "@wen"
click at [269, 179] on div "@wen @wen Select all Add" at bounding box center [279, 168] width 123 height 27
click at [336, 137] on icon "Close" at bounding box center [336, 133] width 7 height 7
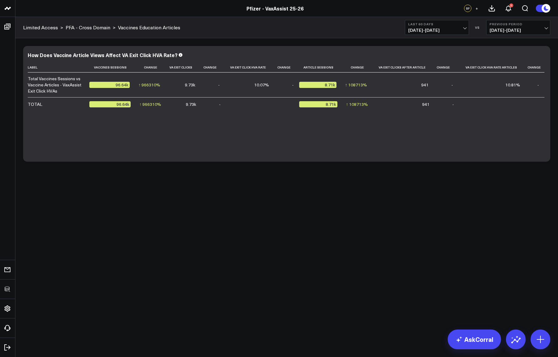
click at [479, 8] on button "+" at bounding box center [476, 8] width 7 height 7
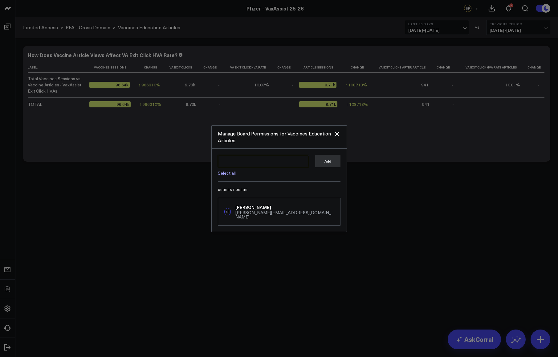
click at [268, 165] on textarea at bounding box center [263, 161] width 91 height 12
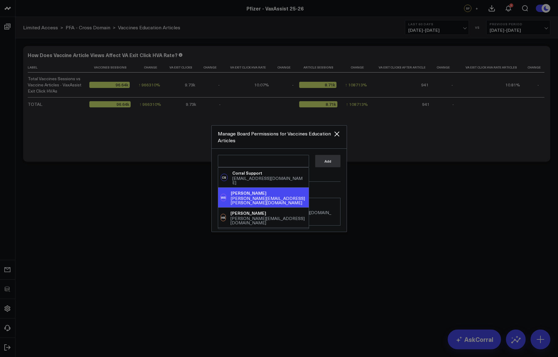
click at [255, 190] on div "[PERSON_NAME]" at bounding box center [269, 193] width 76 height 6
type textarea "@[PERSON_NAME]"
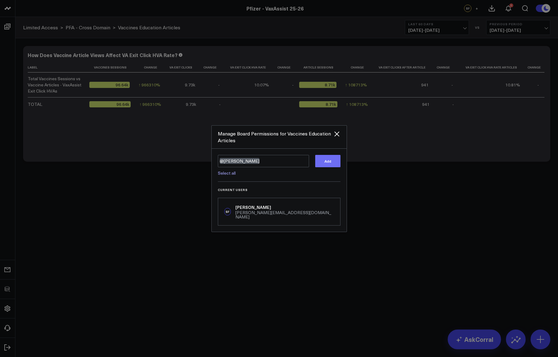
click at [330, 161] on button "Add" at bounding box center [327, 161] width 25 height 12
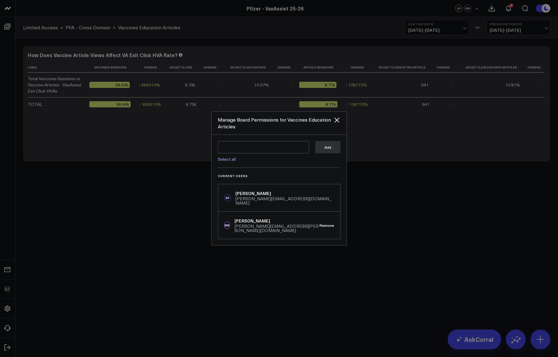
click at [257, 161] on div "Select all" at bounding box center [263, 157] width 91 height 8
click at [255, 153] on textarea at bounding box center [263, 147] width 91 height 12
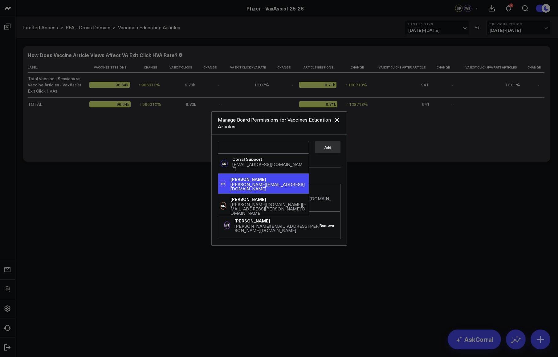
click at [253, 175] on div "HK Hannah Klein hannah.klein@pfizer.com" at bounding box center [263, 184] width 91 height 20
type textarea "@Hannah Klein"
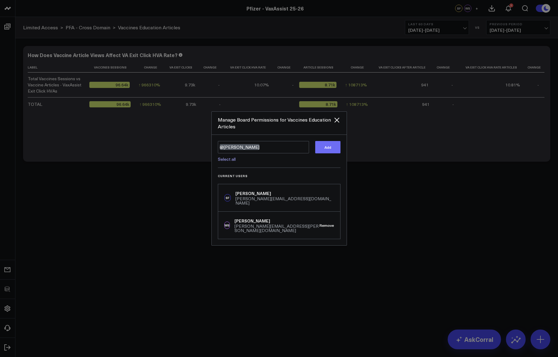
click at [328, 147] on button "Add" at bounding box center [327, 147] width 25 height 12
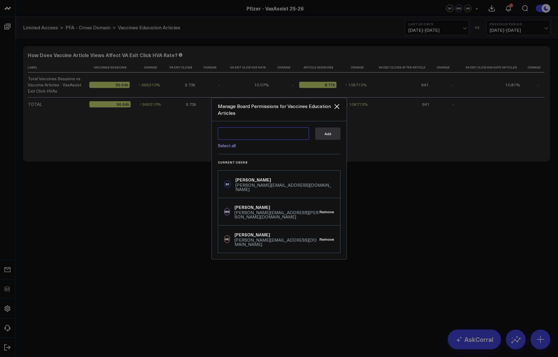
click at [262, 140] on textarea at bounding box center [263, 133] width 91 height 12
type textarea "@"
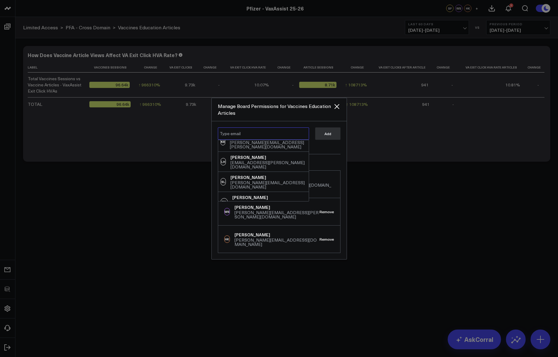
scroll to position [678, 0]
click at [378, 187] on div at bounding box center [279, 178] width 558 height 357
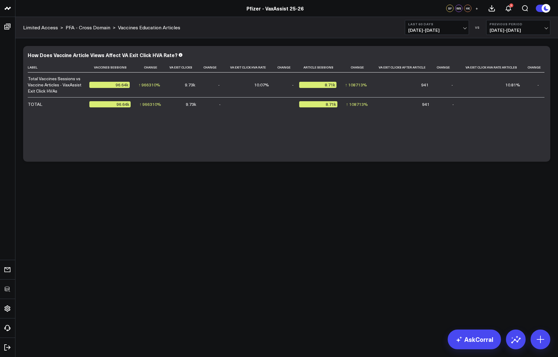
click at [443, 26] on button "Last 60 Days 07/21/25 - 09/18/25" at bounding box center [437, 27] width 64 height 15
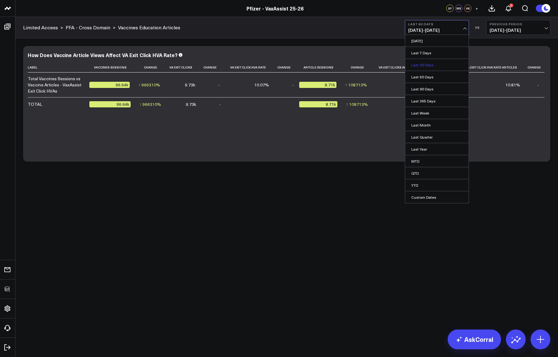
click at [426, 61] on link "Last 30 Days" at bounding box center [437, 65] width 64 height 12
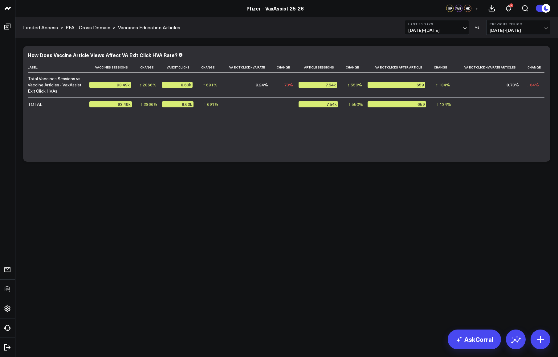
click at [376, 212] on body "3725 Test 829 Studios Accenture Acme Industrial Activant Capital Agriculture & …" at bounding box center [279, 178] width 558 height 357
click at [439, 31] on span "08/20/25 - 09/18/25" at bounding box center [436, 30] width 57 height 5
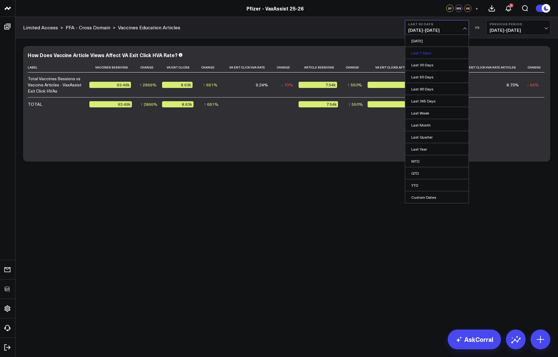
click at [433, 53] on link "Last 7 Days" at bounding box center [437, 53] width 64 height 12
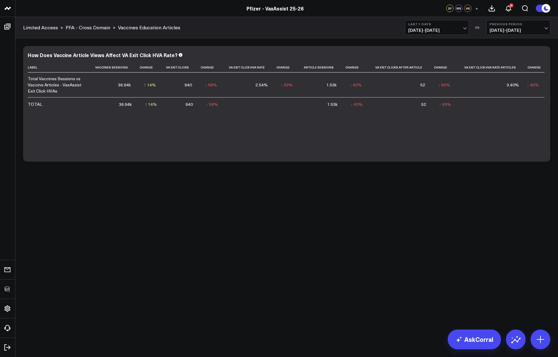
click at [343, 214] on body "3725 Test 829 Studios Accenture Acme Industrial Activant Capital Agriculture & …" at bounding box center [279, 178] width 558 height 357
click at [203, 235] on body "3725 Test 829 Studios Accenture Acme Industrial Activant Capital Agriculture & …" at bounding box center [279, 178] width 558 height 357
click at [533, 59] on icon at bounding box center [531, 55] width 7 height 7
click at [540, 45] on div "Modify via AI Copy link to widget Ask support Remove Create linked copy Executi…" at bounding box center [287, 104] width 534 height 122
click at [543, 51] on div "How Does Vaccine Article Views Affect VA Exit Click HVA Rate? Label Vaccines Se…" at bounding box center [286, 104] width 527 height 116
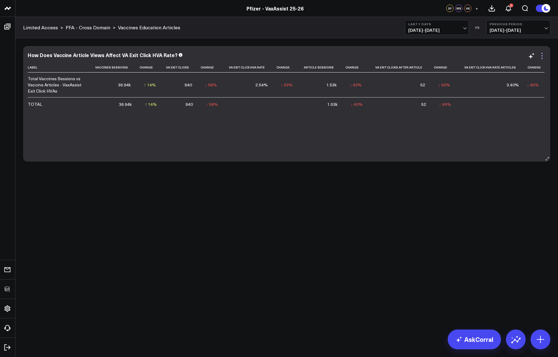
click at [542, 53] on icon at bounding box center [542, 53] width 1 height 1
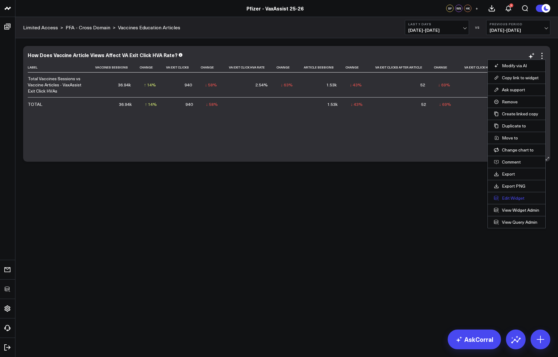
click at [503, 200] on button "Edit Widget" at bounding box center [516, 198] width 45 height 6
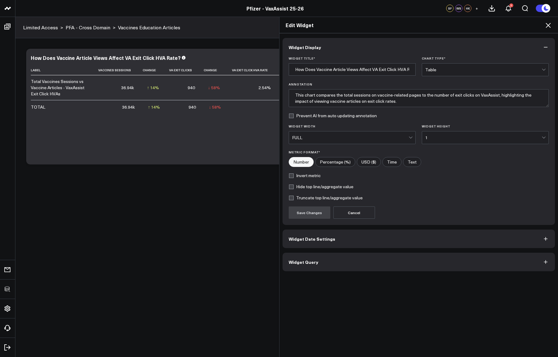
click at [350, 262] on button "Widget Query" at bounding box center [419, 261] width 273 height 18
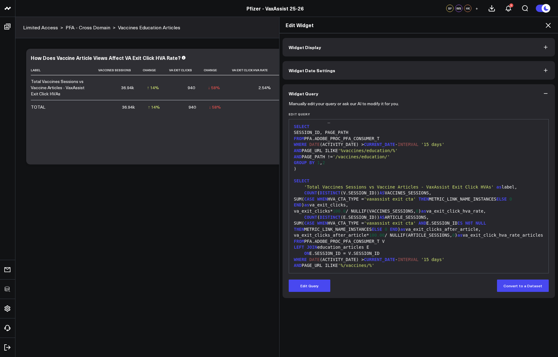
scroll to position [12, 0]
click at [548, 26] on icon at bounding box center [548, 25] width 5 height 5
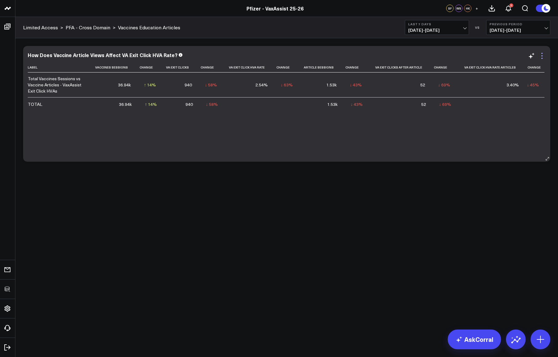
click at [543, 57] on icon at bounding box center [542, 55] width 7 height 7
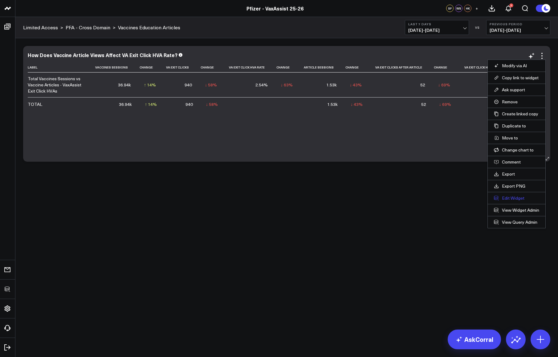
click at [520, 196] on button "Edit Widget" at bounding box center [516, 198] width 45 height 6
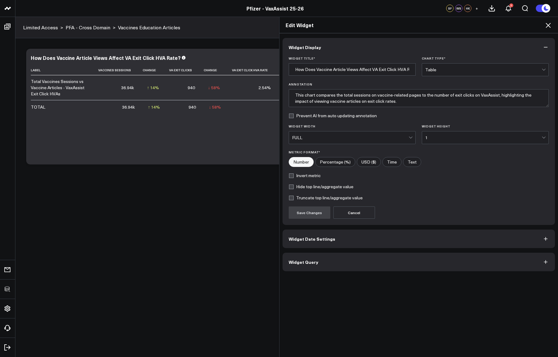
click at [367, 260] on button "Widget Query" at bounding box center [419, 261] width 273 height 18
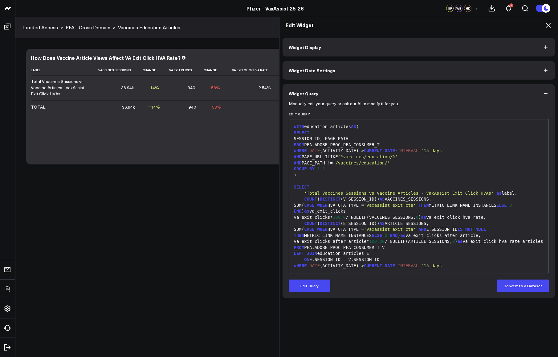
scroll to position [12, 0]
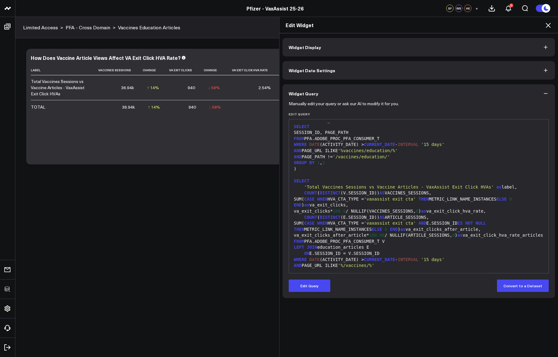
click at [370, 244] on div "LEFT JOIN education_articles E" at bounding box center [419, 247] width 254 height 6
click at [548, 28] on icon at bounding box center [548, 25] width 7 height 7
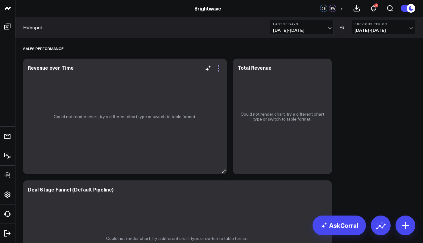
click at [221, 68] on icon at bounding box center [218, 68] width 7 height 7
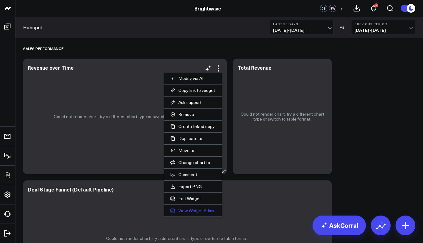
click at [189, 210] on link "View Widget Admin" at bounding box center [192, 211] width 45 height 6
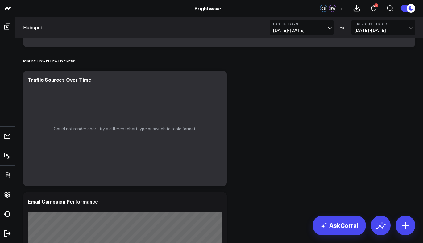
scroll to position [741, 0]
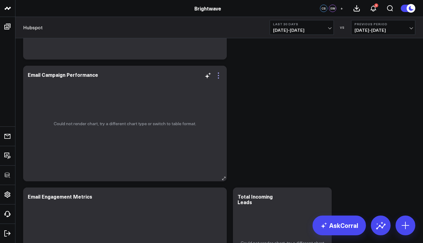
click at [221, 76] on icon at bounding box center [218, 75] width 7 height 7
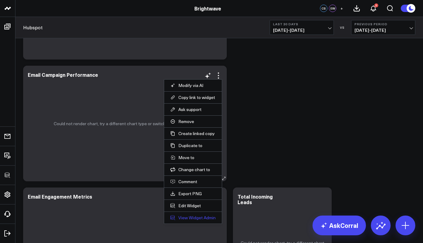
click at [192, 216] on link "View Widget Admin" at bounding box center [192, 218] width 45 height 6
